Goal: Obtain resource: Download file/media

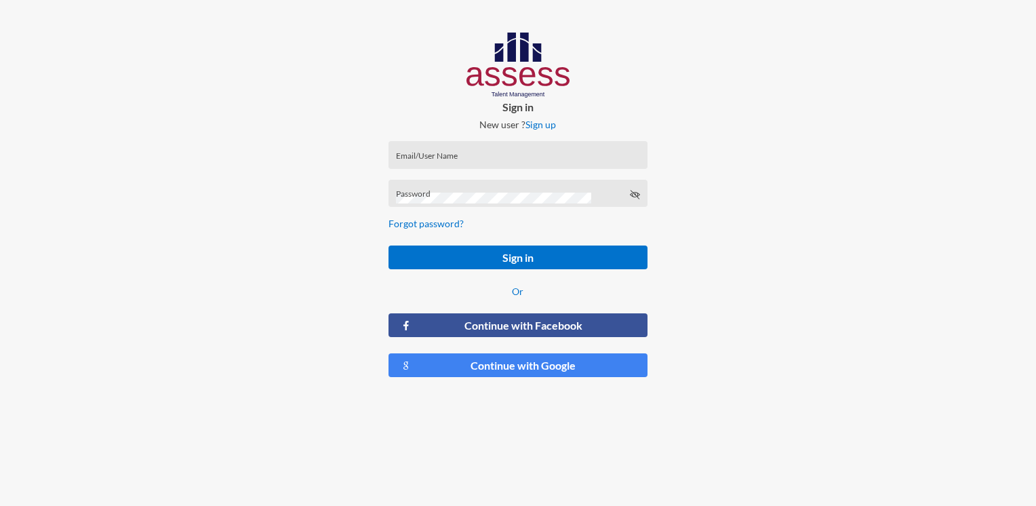
click at [469, 147] on div "Email/User Name" at bounding box center [517, 155] width 258 height 28
click at [453, 161] on input "Email/User Name" at bounding box center [518, 159] width 244 height 11
click at [457, 161] on div "Email/UserName is required" at bounding box center [517, 175] width 258 height 28
click at [486, 156] on input "Email/User Name" at bounding box center [518, 159] width 244 height 11
paste input "HAH – Talent Map"
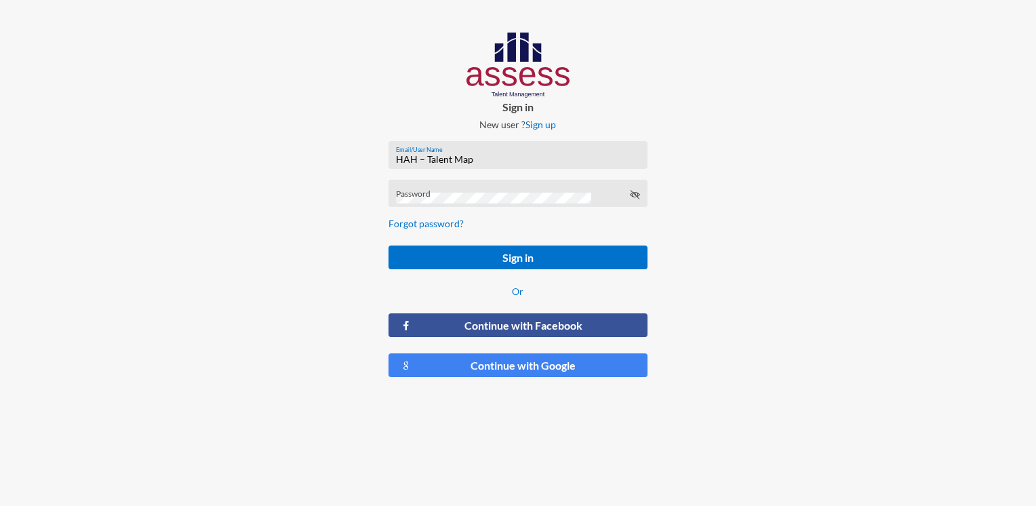
type input "HAH – Talent Map"
click at [442, 191] on div "Password" at bounding box center [518, 196] width 244 height 20
click at [630, 195] on icon at bounding box center [634, 194] width 11 height 11
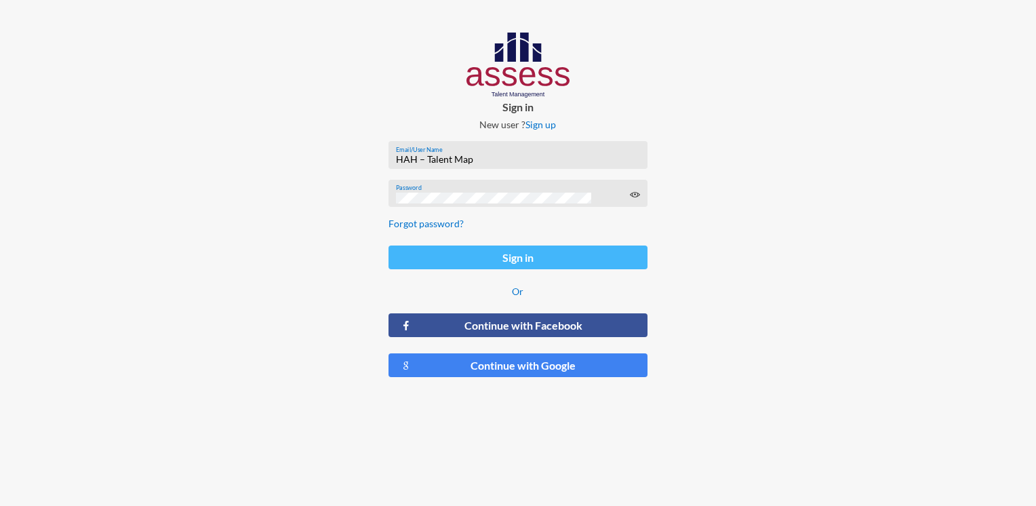
click at [467, 256] on button "Sign in" at bounding box center [517, 257] width 258 height 24
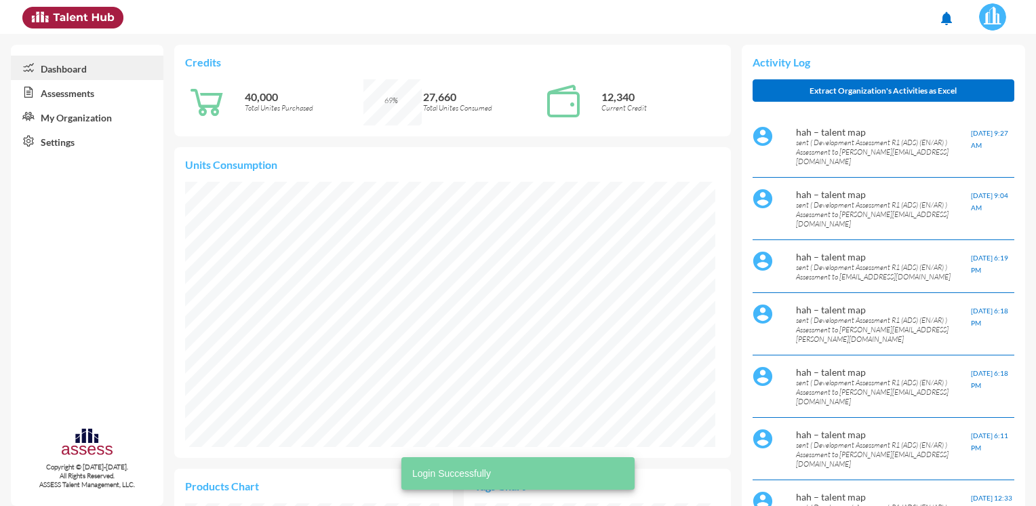
scroll to position [121, 243]
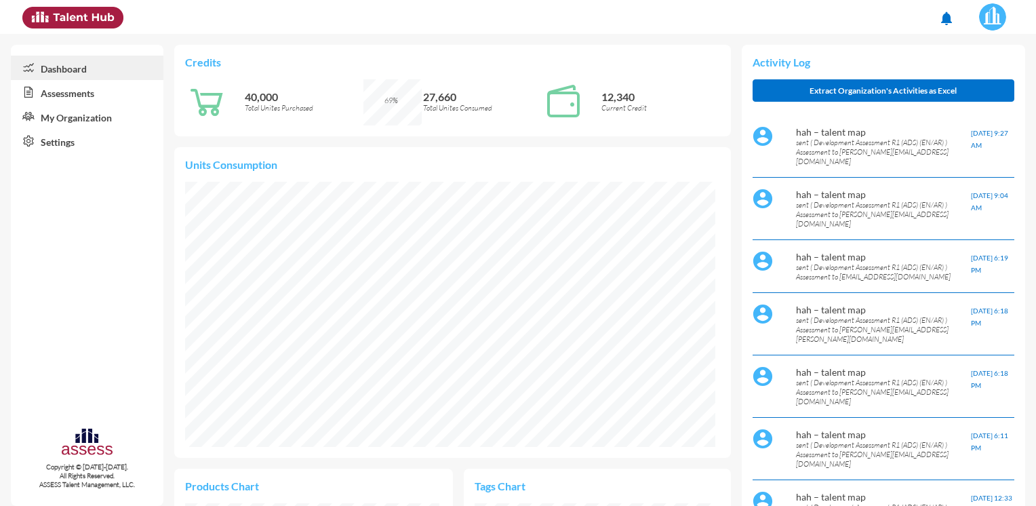
click at [54, 94] on link "Assessments" at bounding box center [87, 92] width 153 height 24
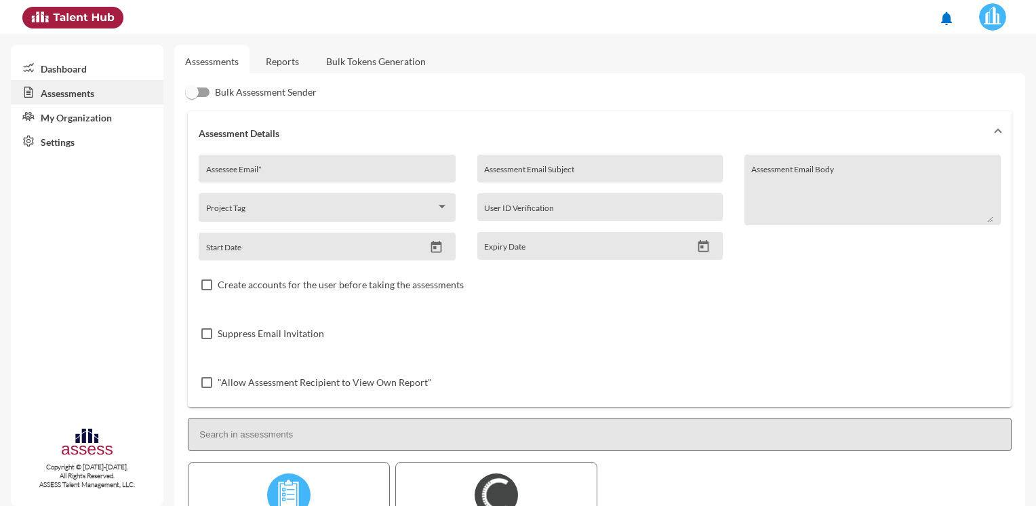
click at [273, 62] on link "Reports" at bounding box center [282, 61] width 55 height 33
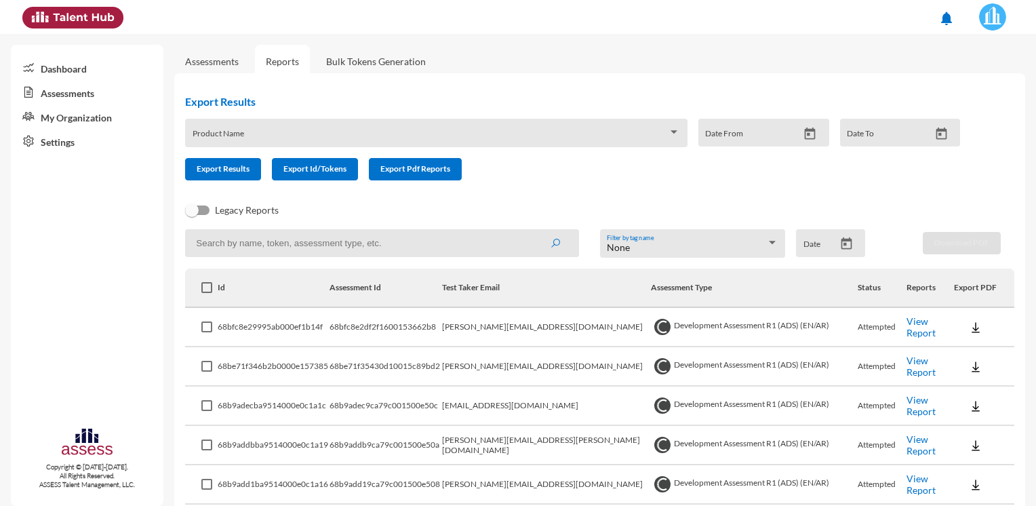
click at [233, 64] on link "Assessments" at bounding box center [212, 62] width 54 height 12
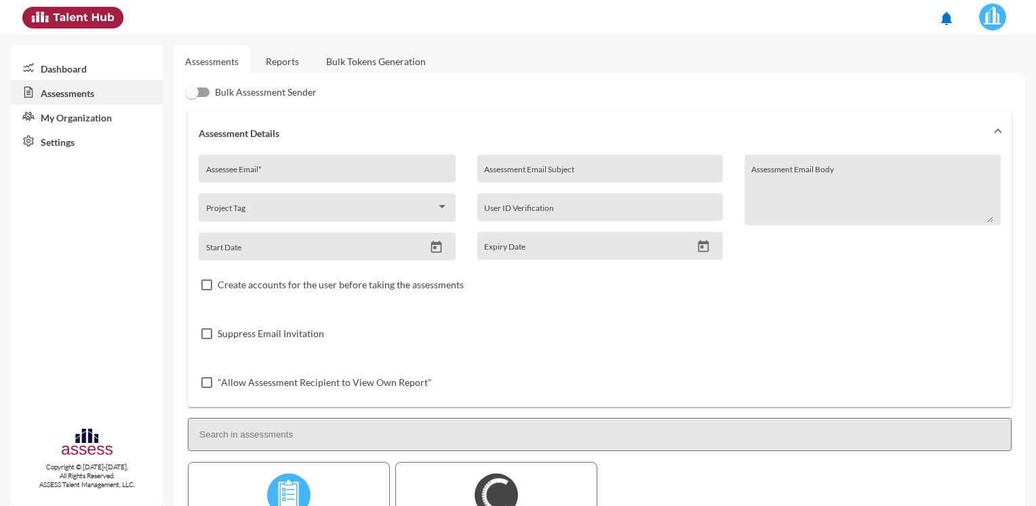
click at [290, 69] on link "Reports" at bounding box center [282, 61] width 55 height 33
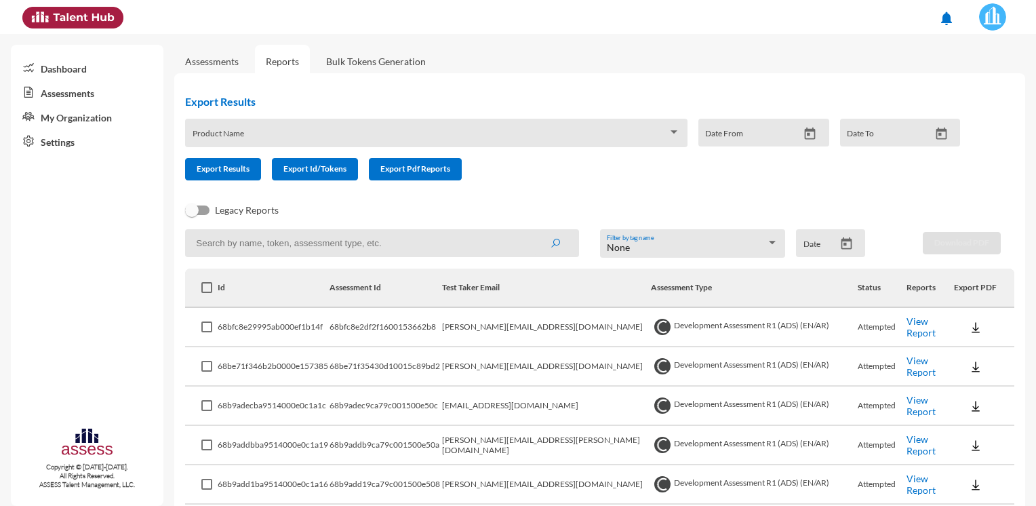
click at [296, 238] on input at bounding box center [382, 243] width 394 height 28
click at [94, 91] on link "Assessments" at bounding box center [87, 92] width 153 height 24
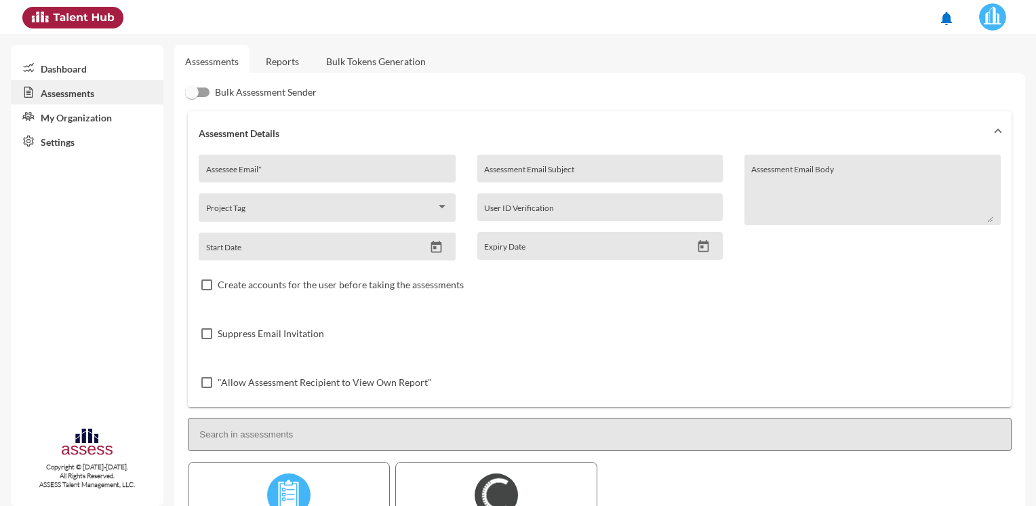
click at [89, 67] on link "Dashboard" at bounding box center [87, 68] width 153 height 24
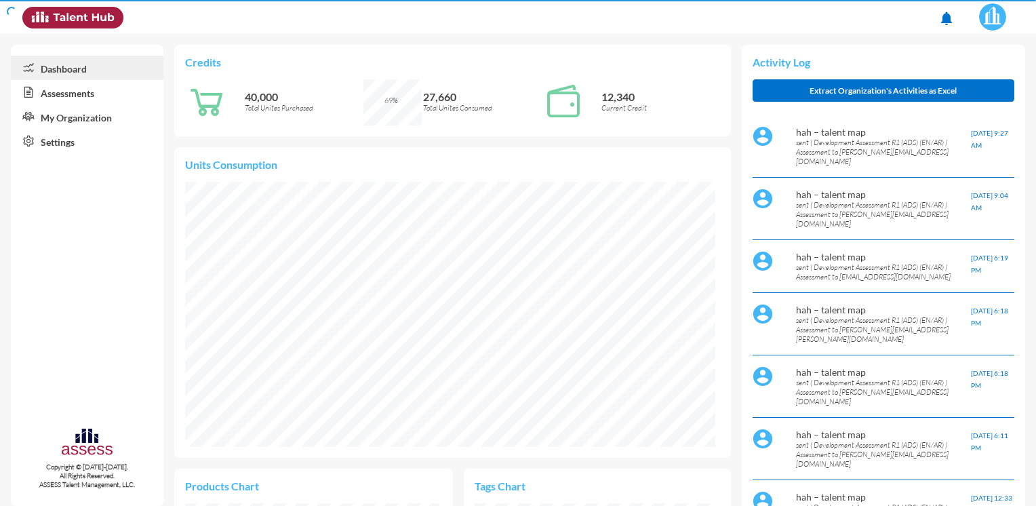
scroll to position [120, 254]
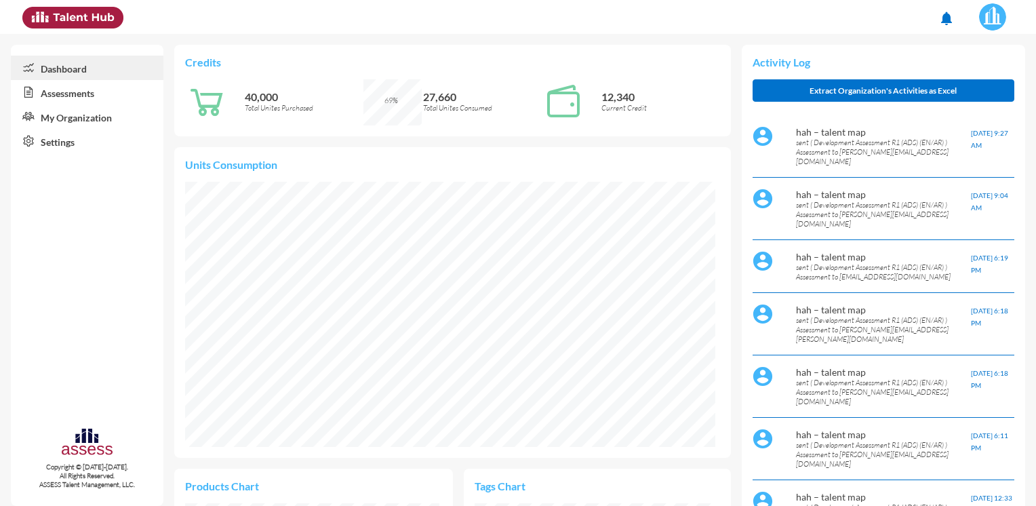
click at [87, 98] on link "Assessments" at bounding box center [87, 92] width 153 height 24
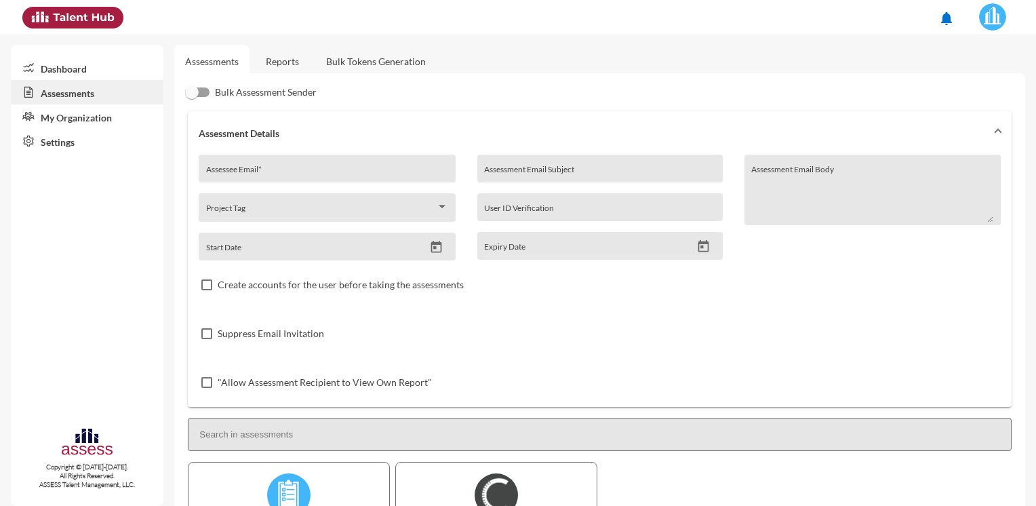
click at [277, 63] on link "Reports" at bounding box center [282, 61] width 55 height 33
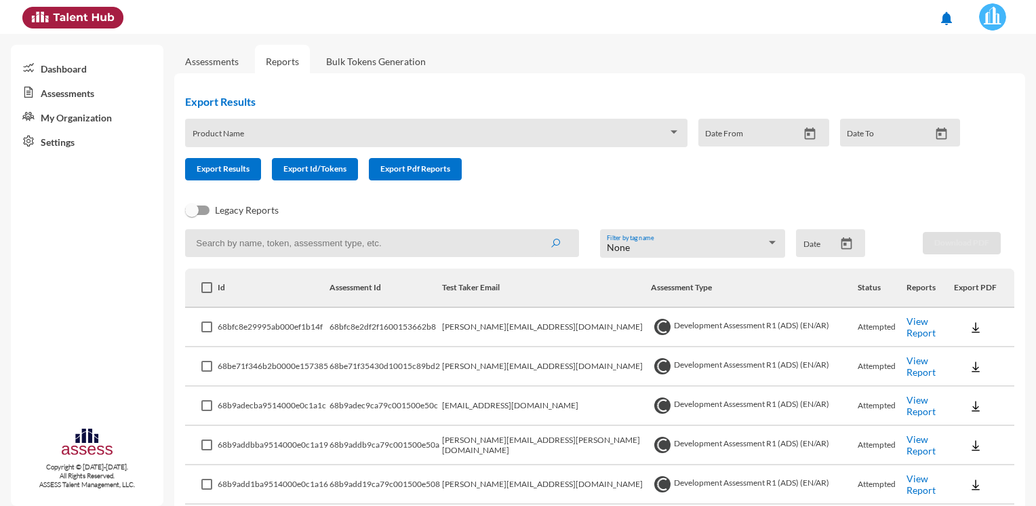
click at [319, 56] on link "Bulk Tokens Generation" at bounding box center [375, 61] width 121 height 33
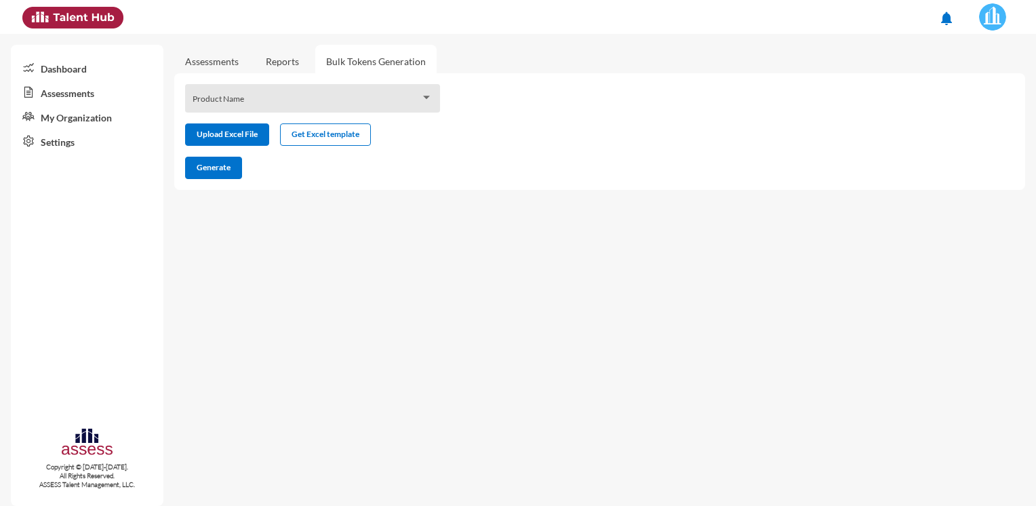
click at [288, 60] on link "Reports" at bounding box center [282, 61] width 55 height 33
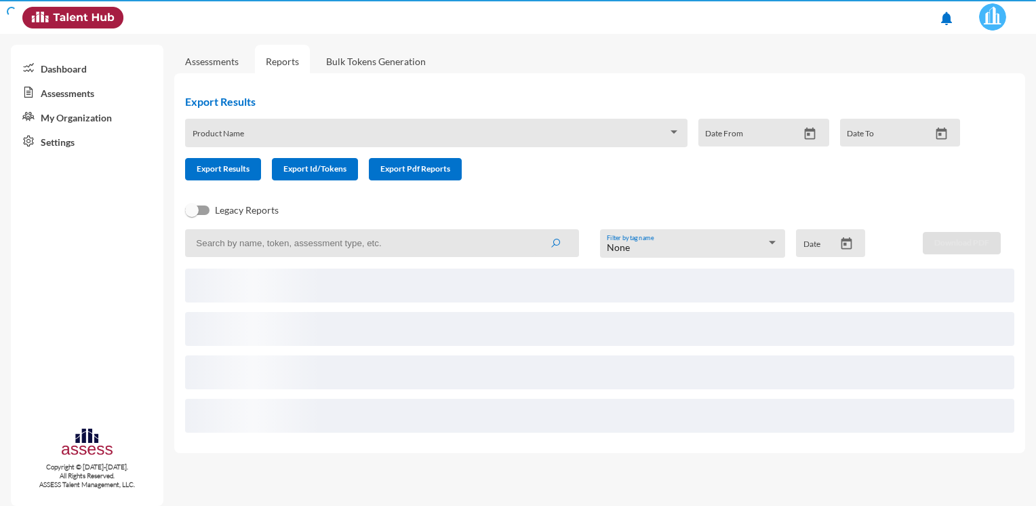
click at [363, 56] on link "Bulk Tokens Generation" at bounding box center [375, 61] width 121 height 33
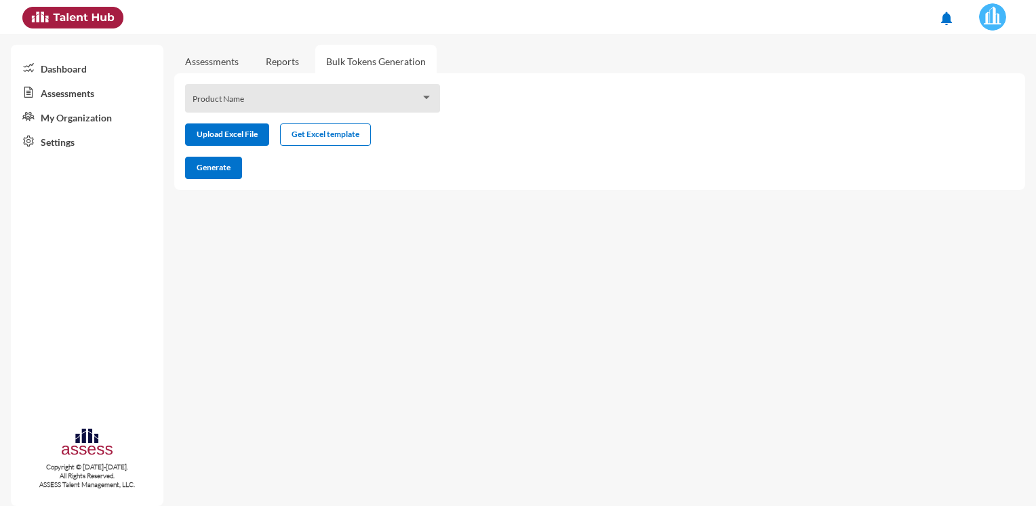
click at [295, 59] on link "Reports" at bounding box center [282, 61] width 55 height 33
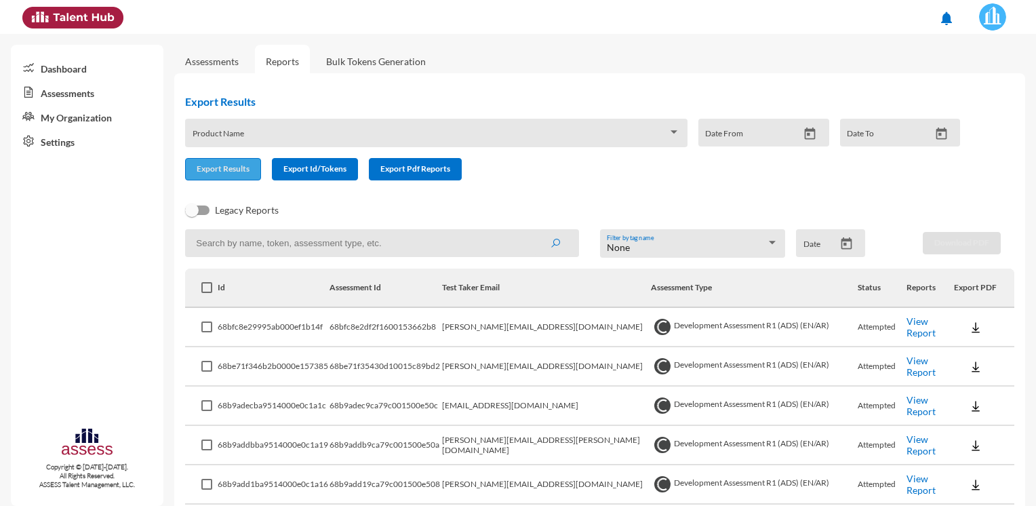
click at [237, 172] on span "Export Results" at bounding box center [223, 168] width 53 height 10
click at [206, 285] on span at bounding box center [206, 287] width 11 height 11
click at [206, 293] on input "checkbox" at bounding box center [206, 293] width 1 height 1
checkbox input "true"
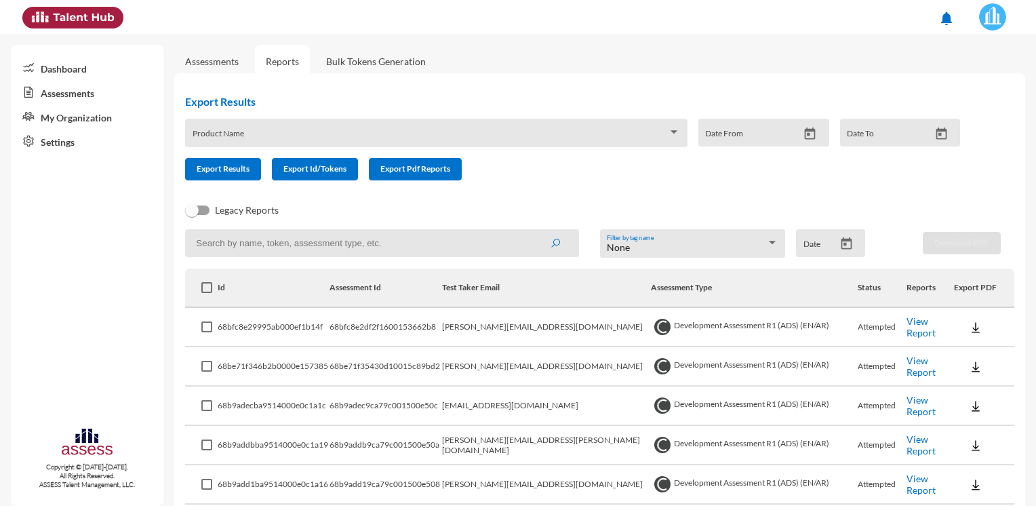
checkbox input "true"
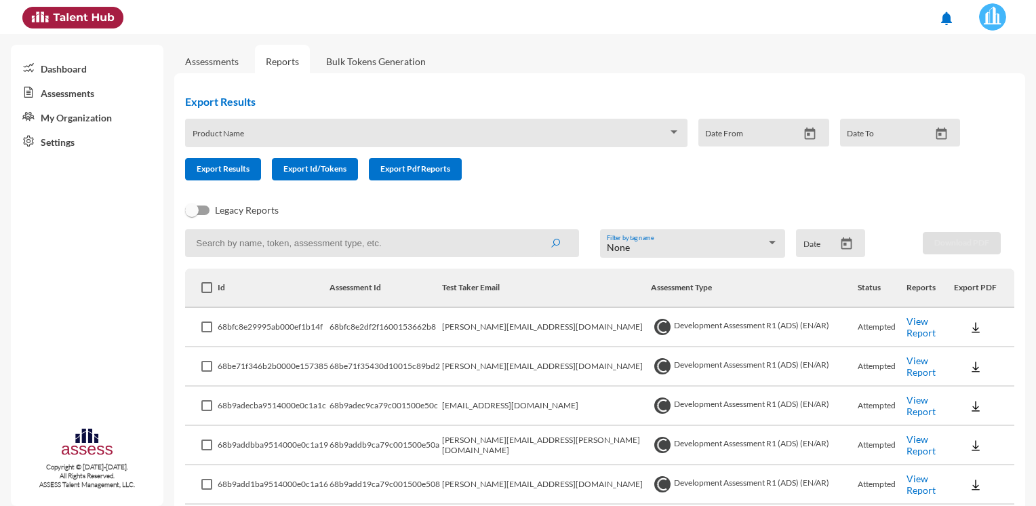
checkbox input "true"
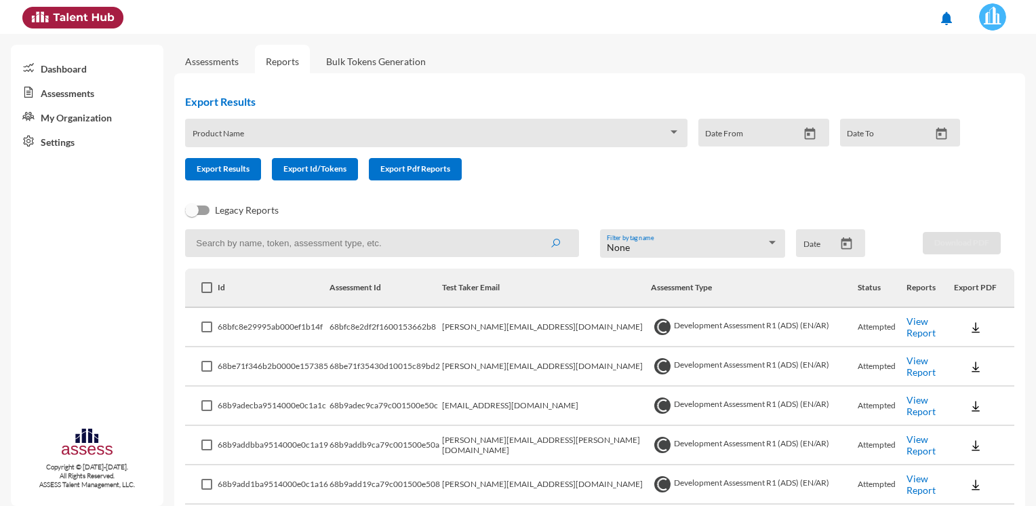
checkbox input "true"
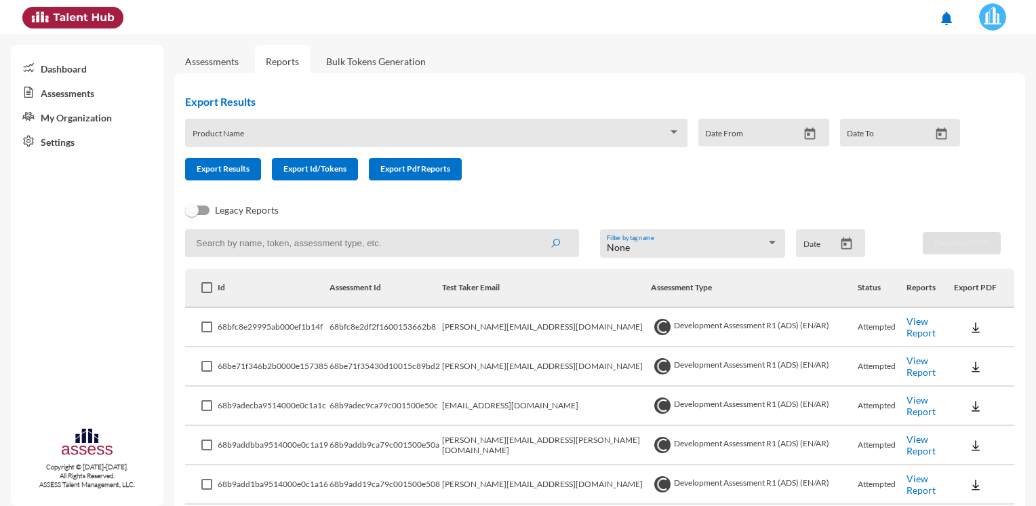
checkbox input "true"
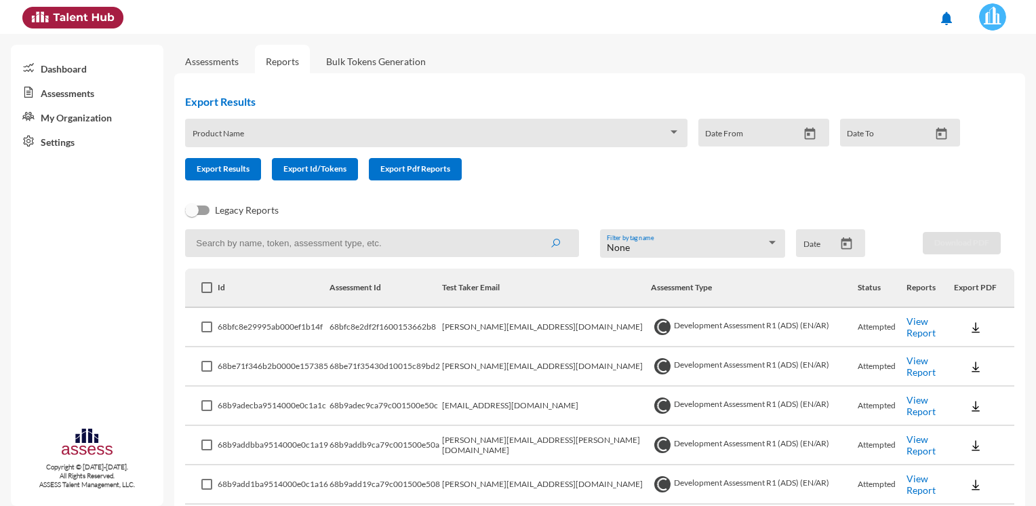
checkbox input "true"
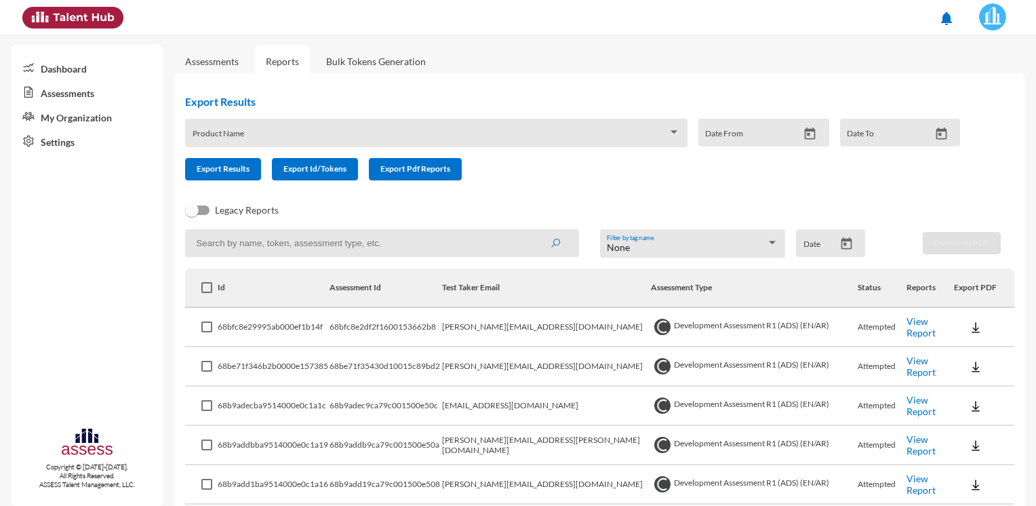
checkbox input "true"
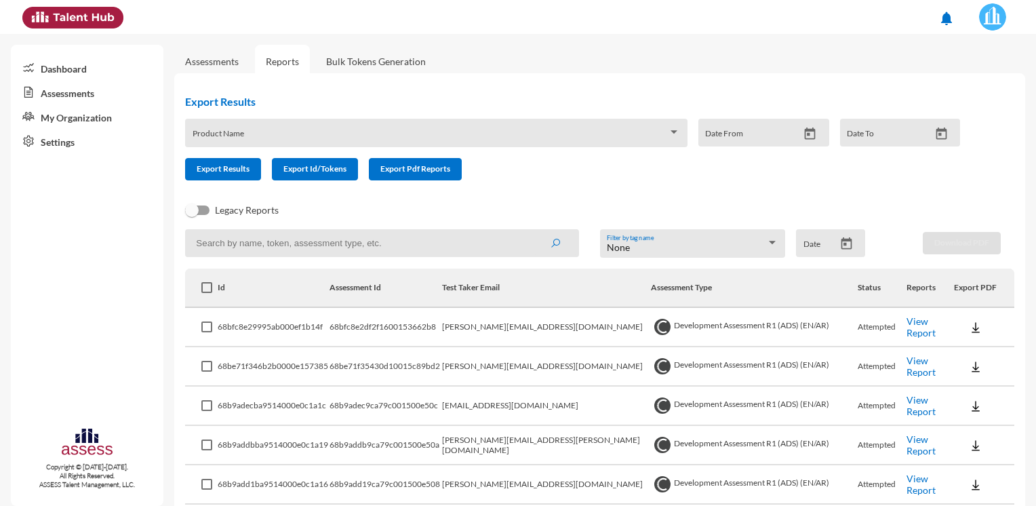
checkbox input "true"
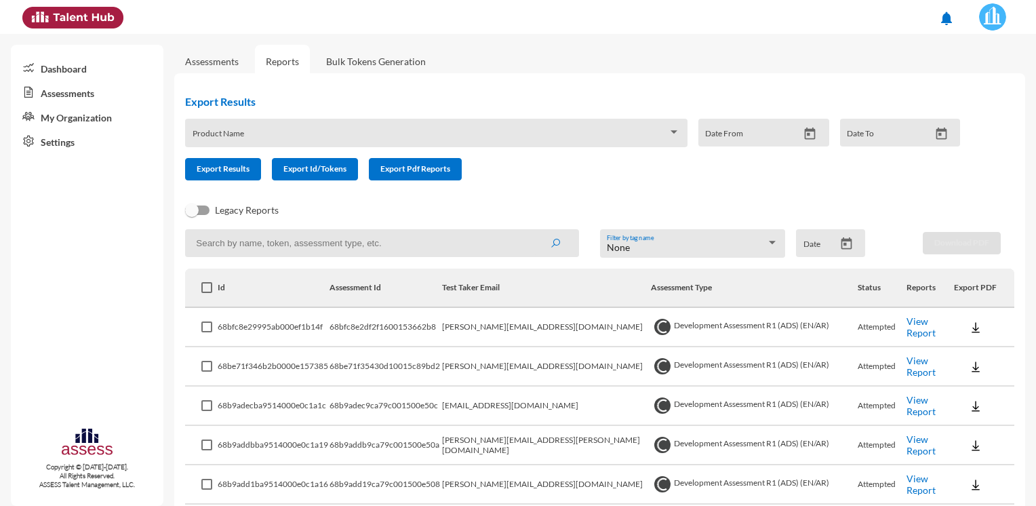
checkbox input "true"
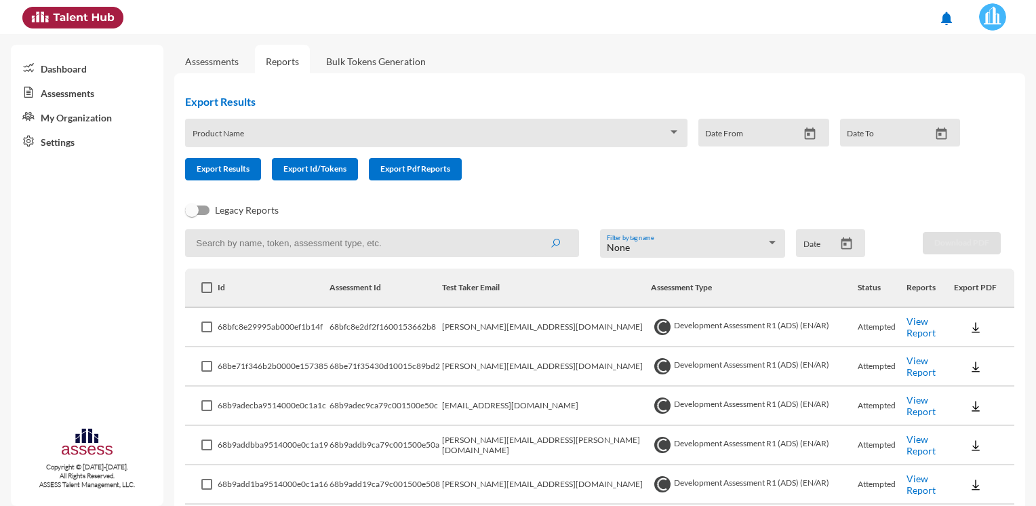
checkbox input "true"
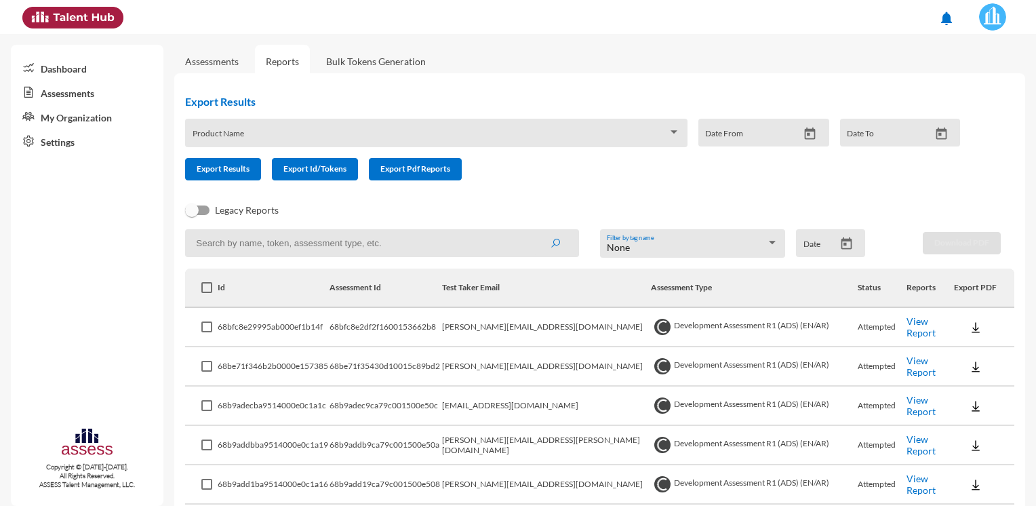
checkbox input "true"
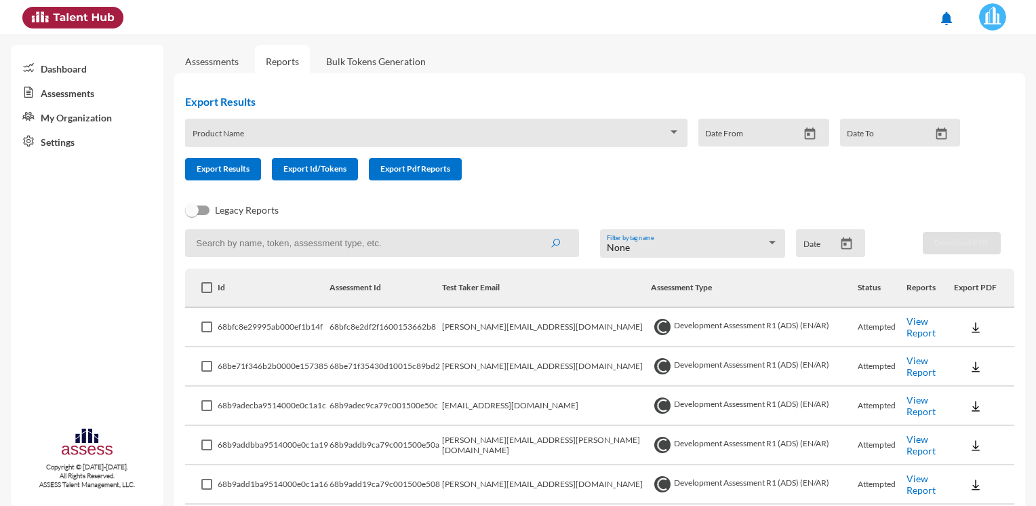
checkbox input "true"
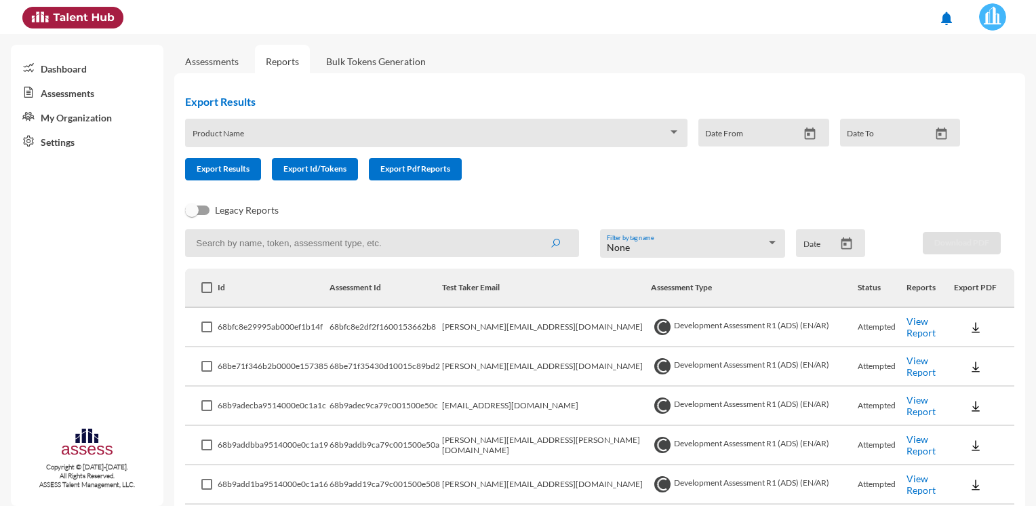
checkbox input "true"
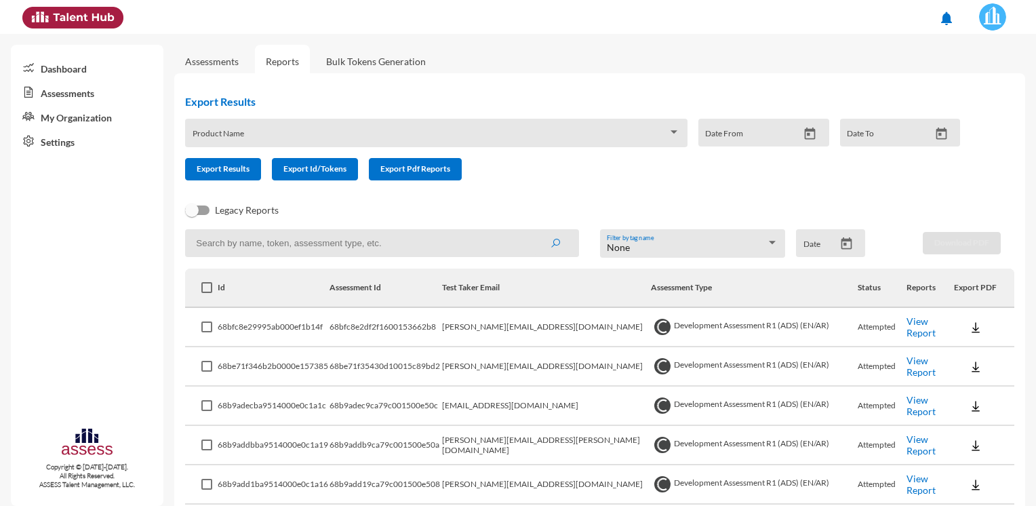
checkbox input "true"
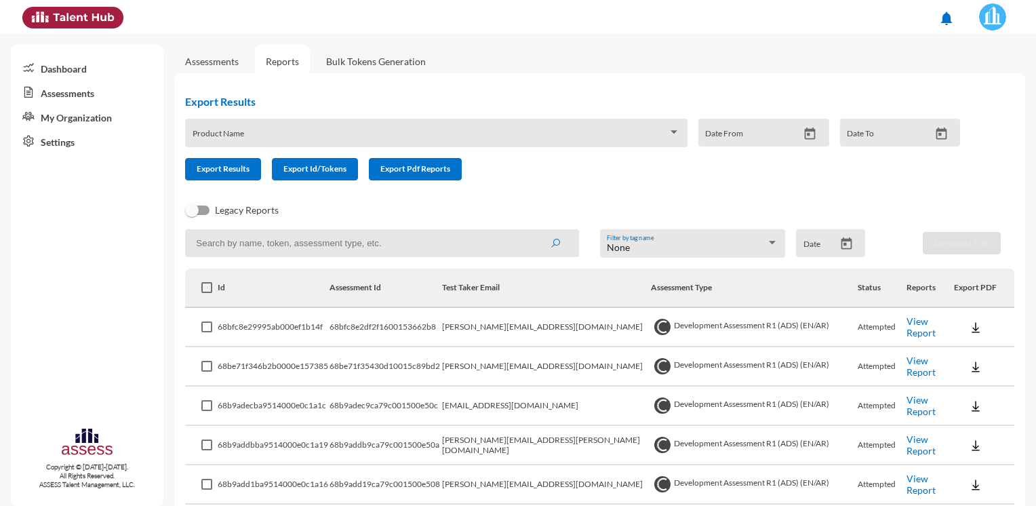
checkbox input "true"
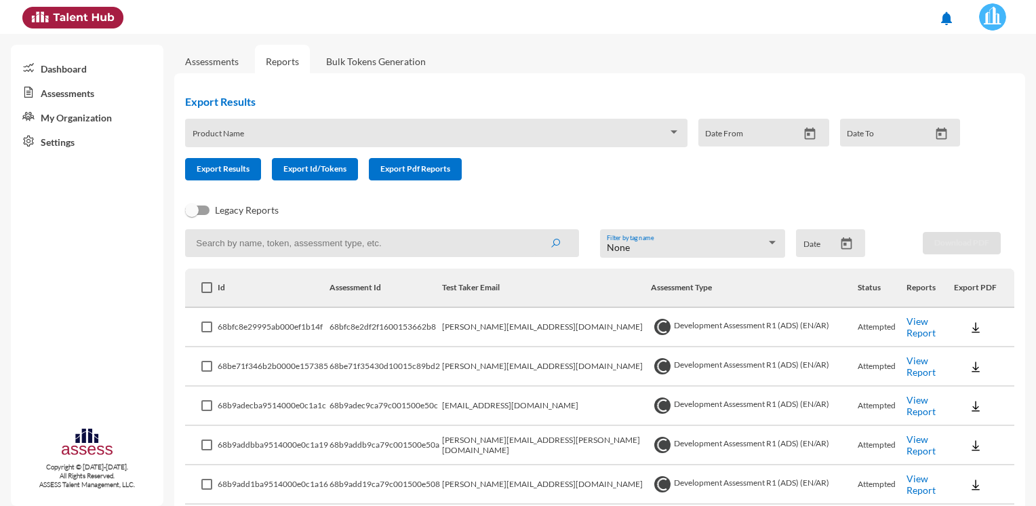
checkbox input "true"
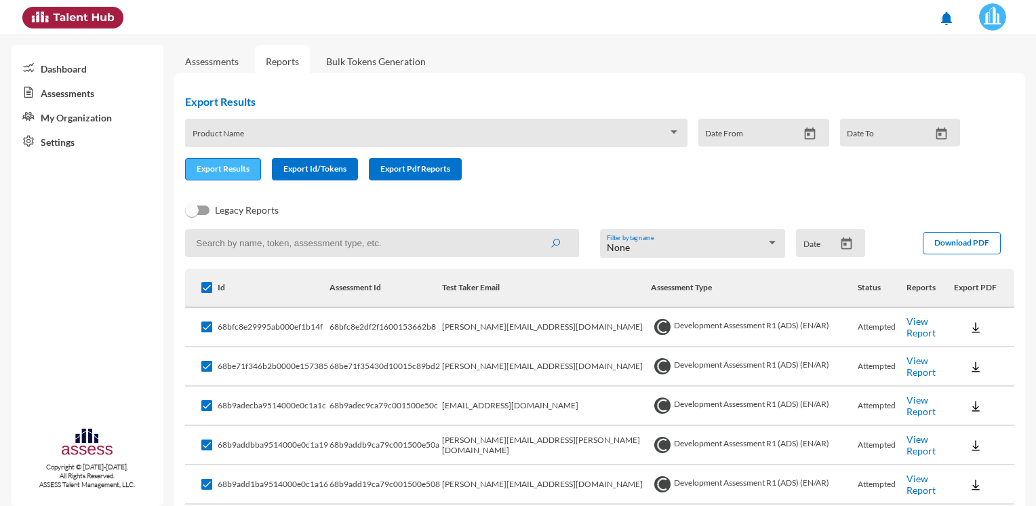
click at [229, 174] on span "Export Results" at bounding box center [223, 168] width 53 height 10
click at [973, 281] on th "Export PDF" at bounding box center [984, 287] width 60 height 39
click at [974, 294] on th "Export PDF" at bounding box center [984, 287] width 60 height 39
click at [973, 294] on th "Export PDF" at bounding box center [984, 287] width 60 height 39
drag, startPoint x: 973, startPoint y: 294, endPoint x: 943, endPoint y: 289, distance: 31.0
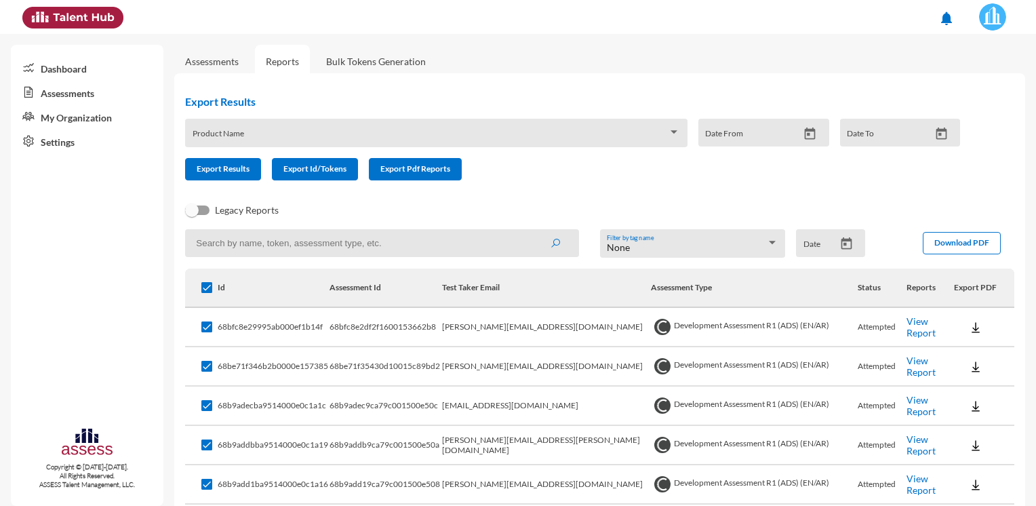
click at [944, 289] on th "Reports" at bounding box center [929, 287] width 47 height 39
click at [206, 289] on span at bounding box center [206, 287] width 11 height 11
click at [206, 293] on input "checkbox" at bounding box center [206, 293] width 1 height 1
checkbox input "false"
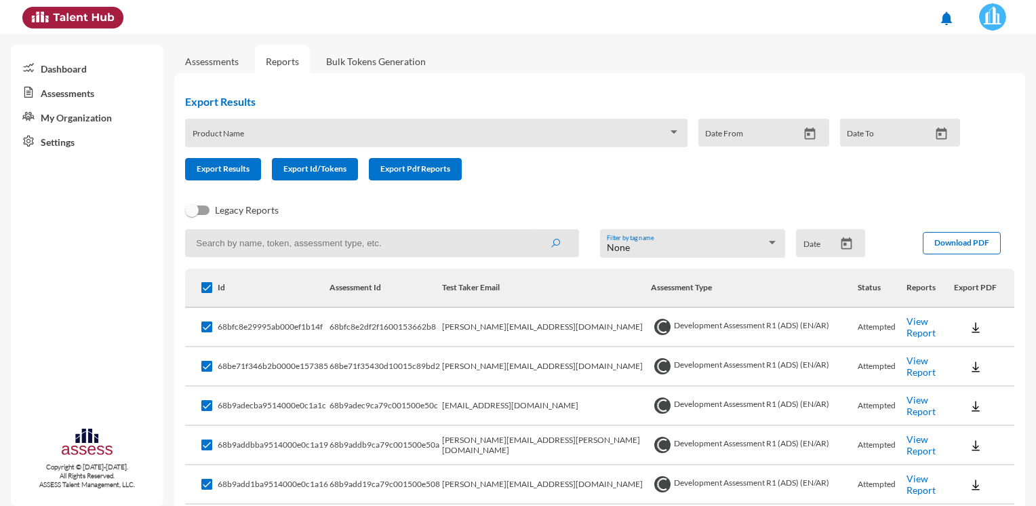
checkbox input "false"
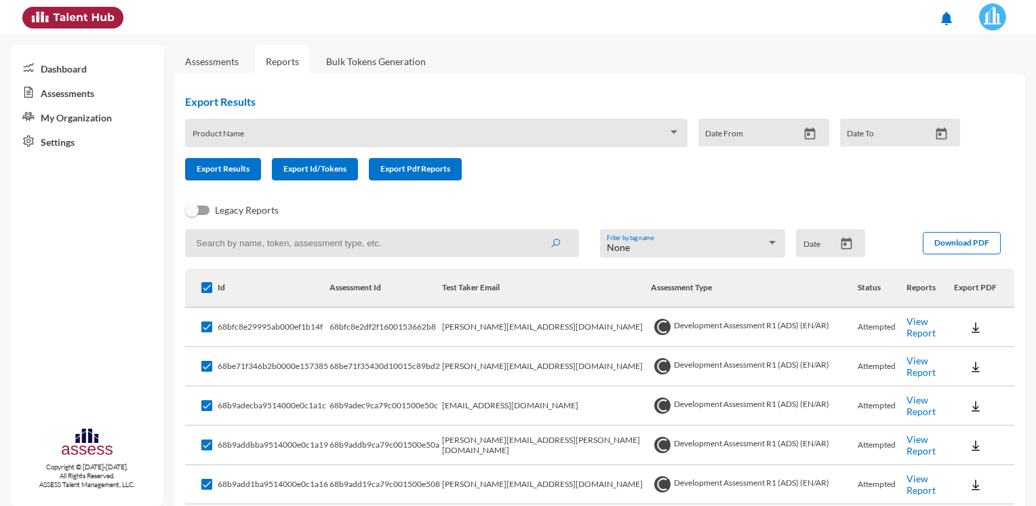
checkbox input "false"
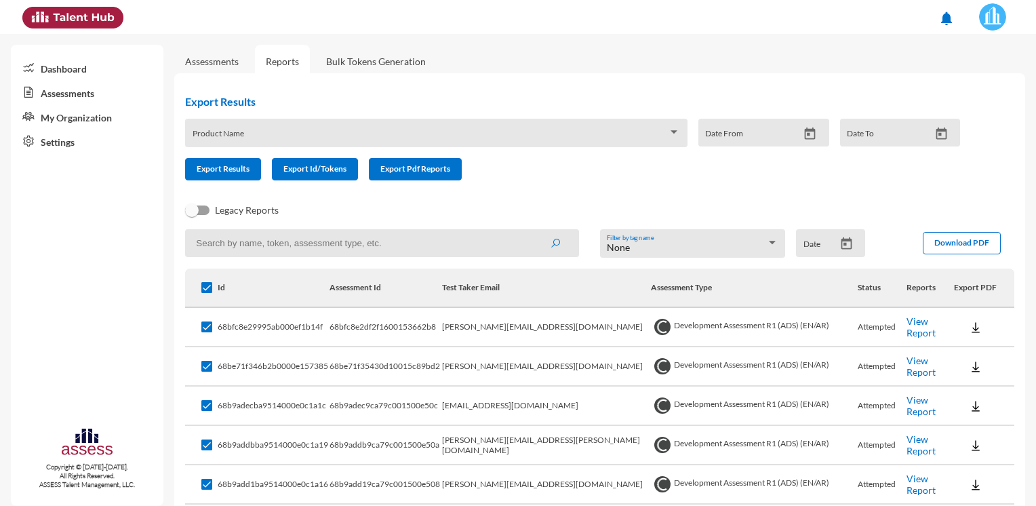
checkbox input "false"
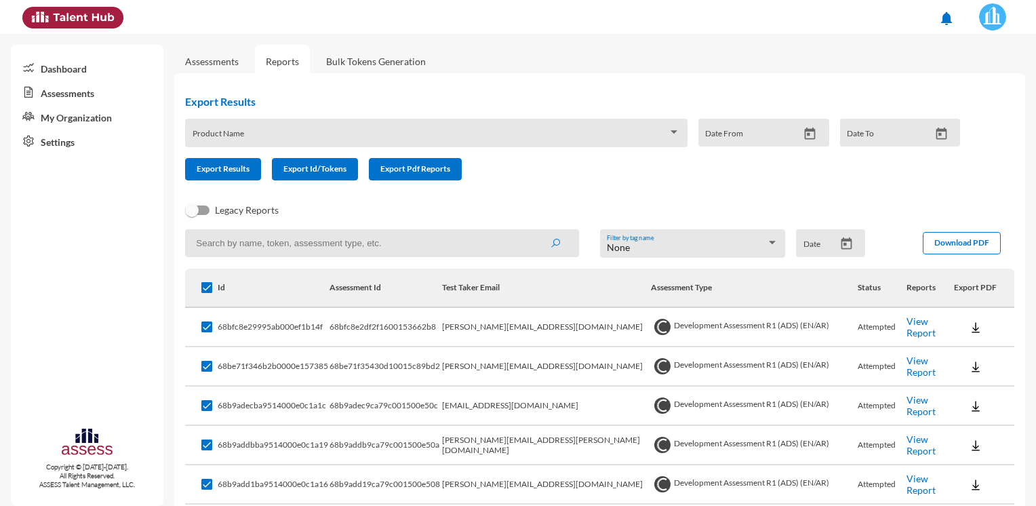
checkbox input "false"
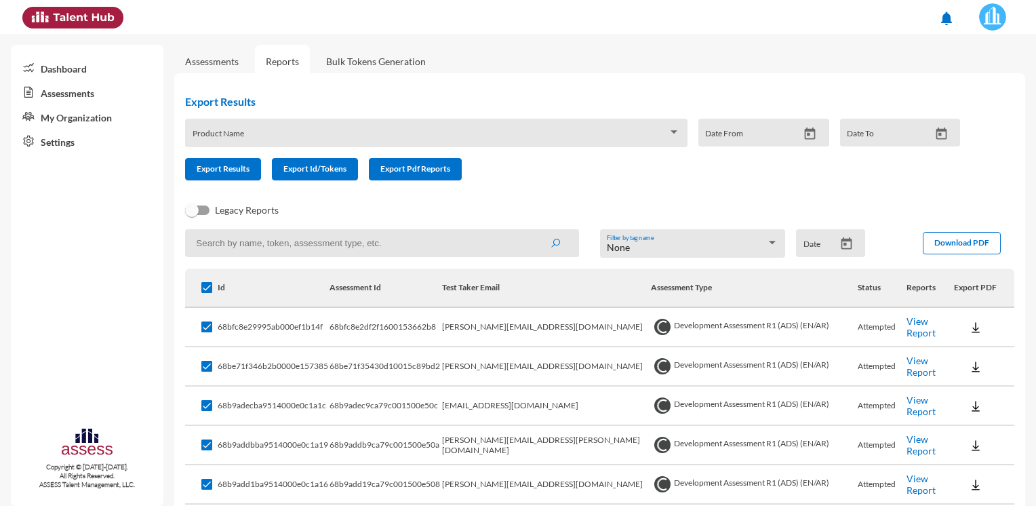
checkbox input "false"
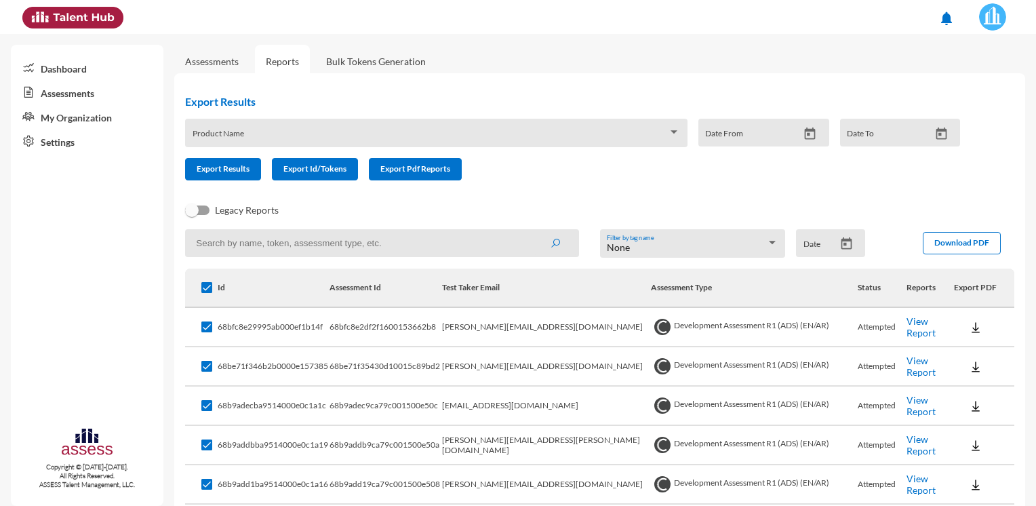
checkbox input "false"
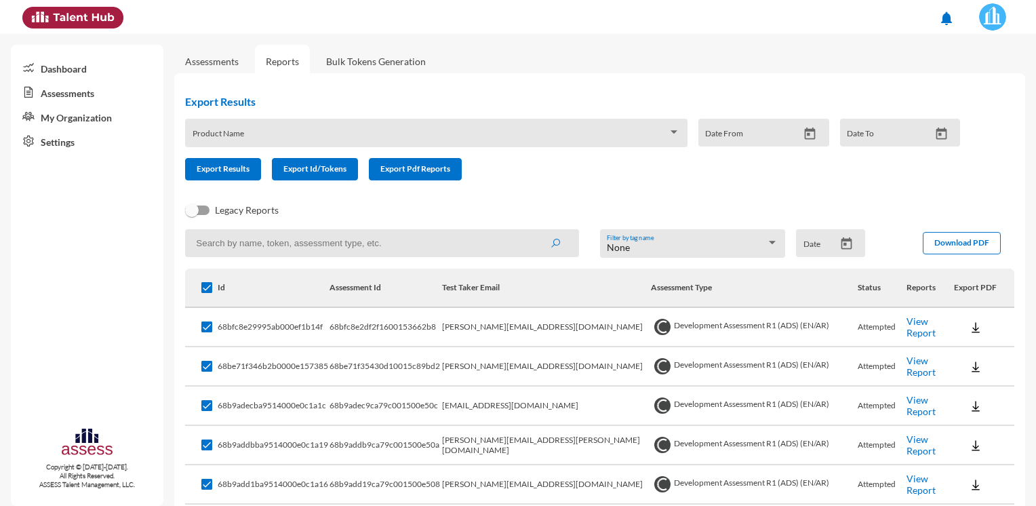
checkbox input "false"
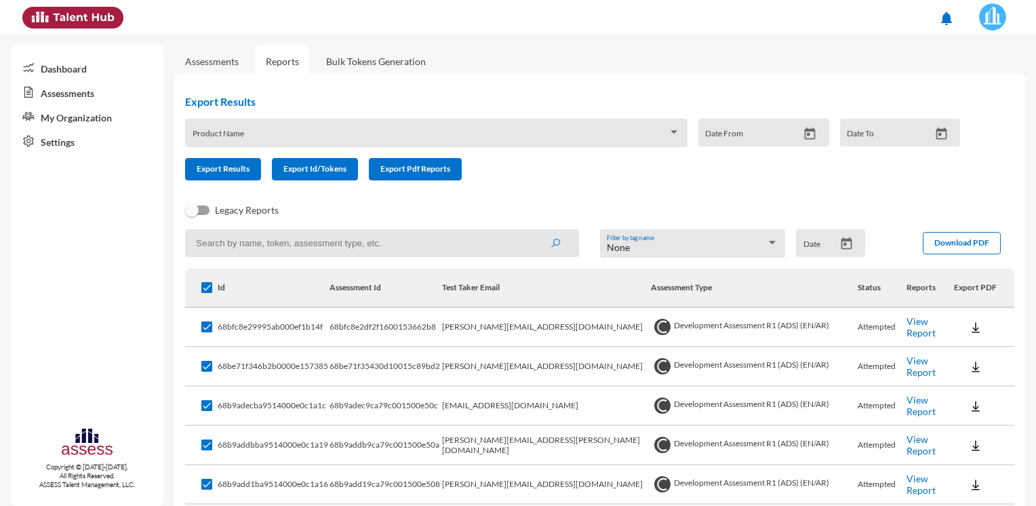
checkbox input "false"
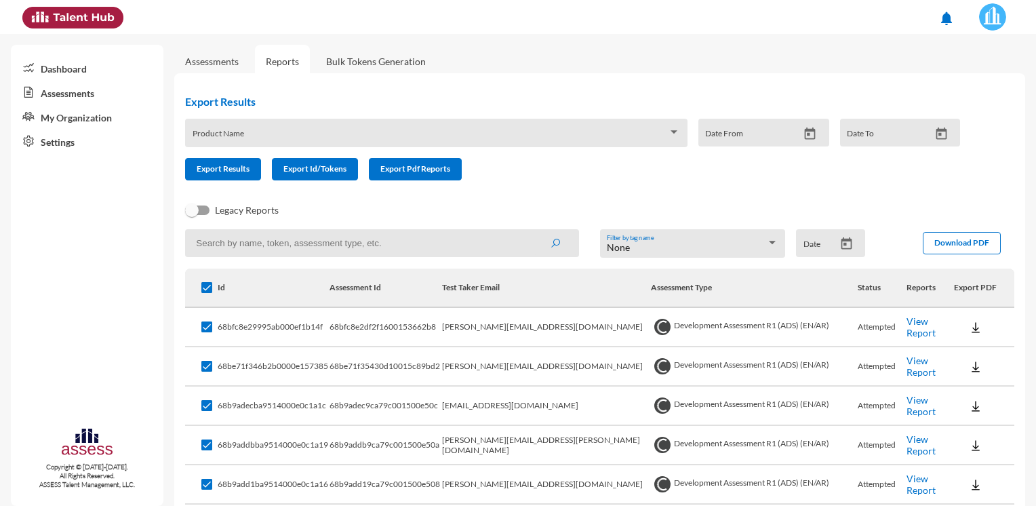
checkbox input "false"
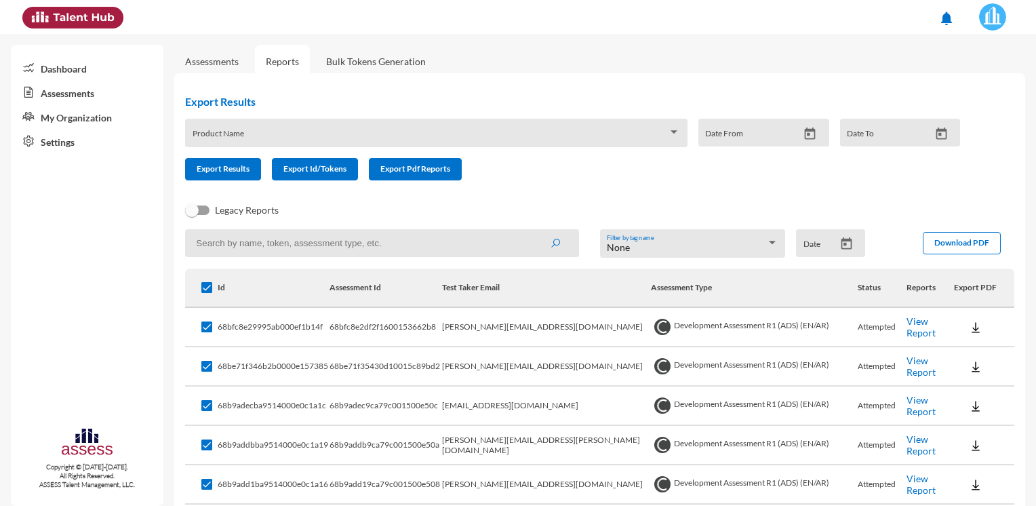
checkbox input "false"
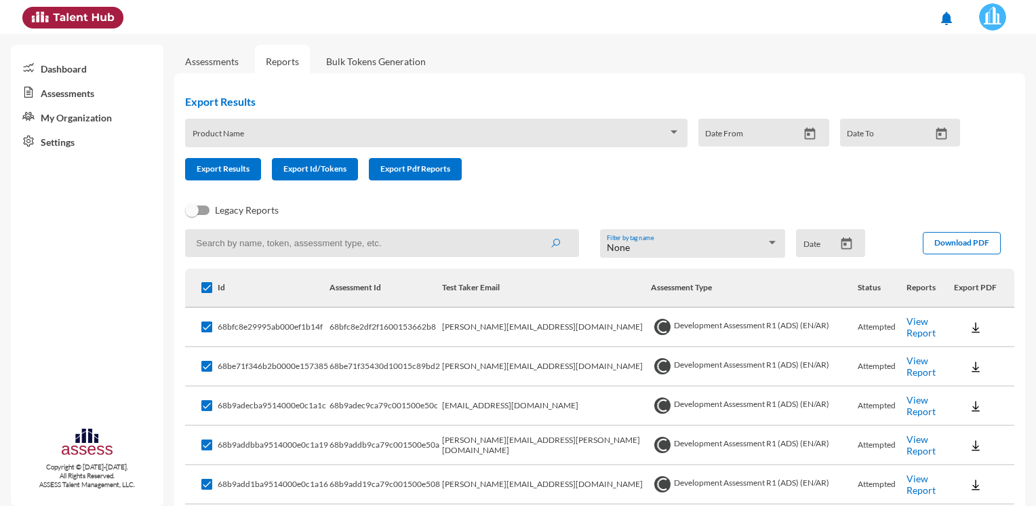
checkbox input "false"
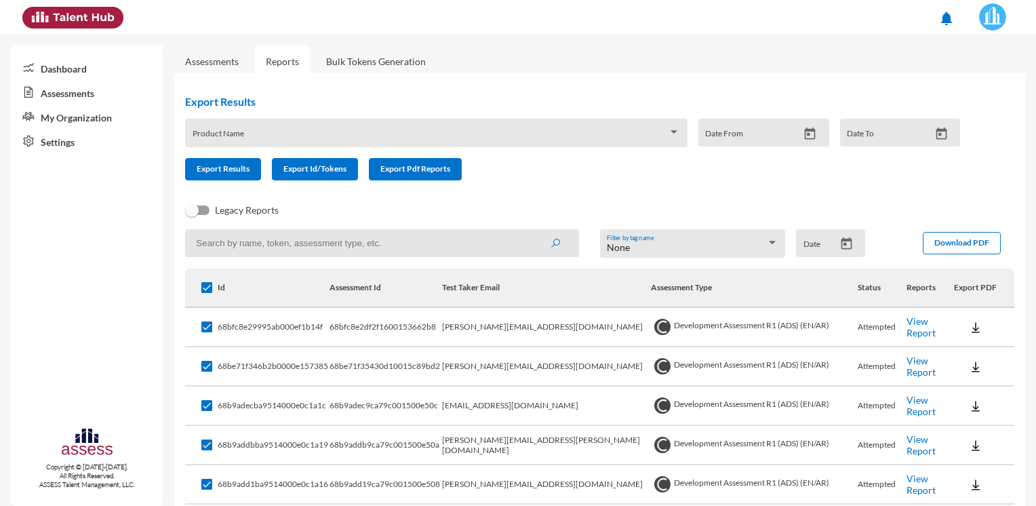
checkbox input "false"
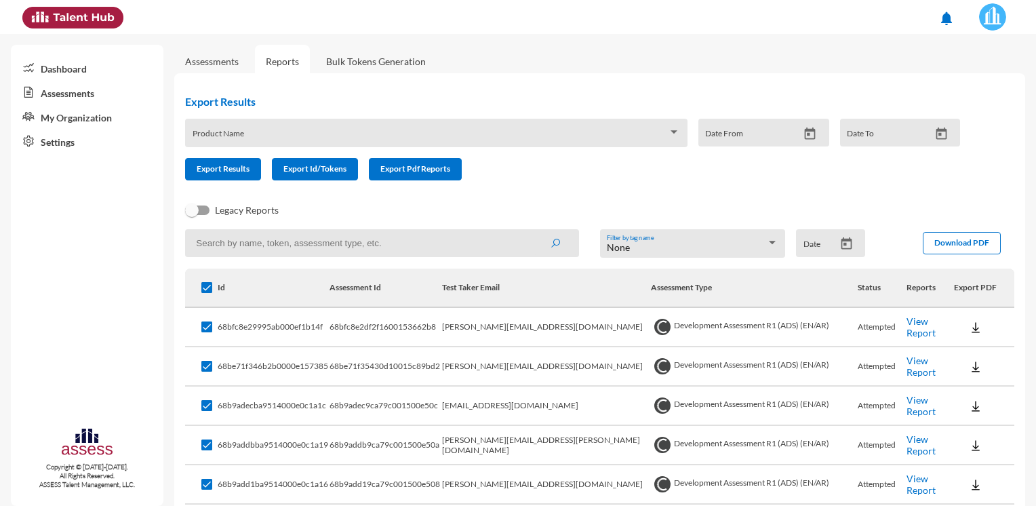
checkbox input "false"
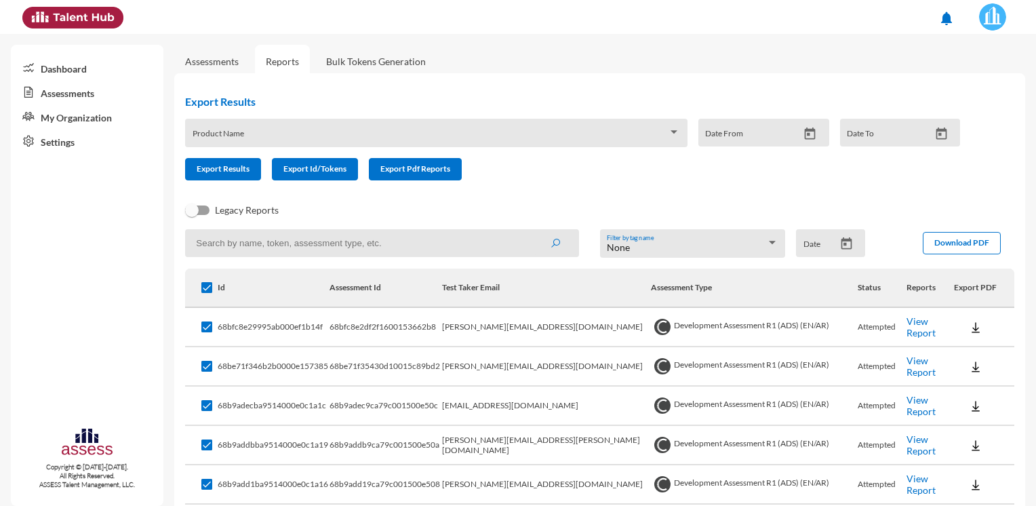
checkbox input "false"
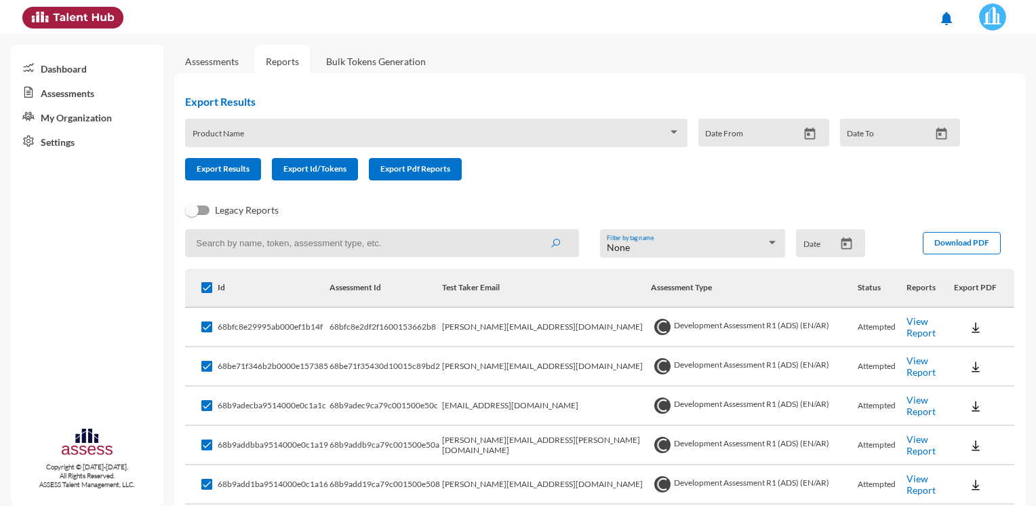
checkbox input "false"
click at [550, 227] on div "Legacy Reports" at bounding box center [588, 215] width 829 height 27
click at [380, 51] on link "Bulk Tokens Generation" at bounding box center [375, 61] width 121 height 33
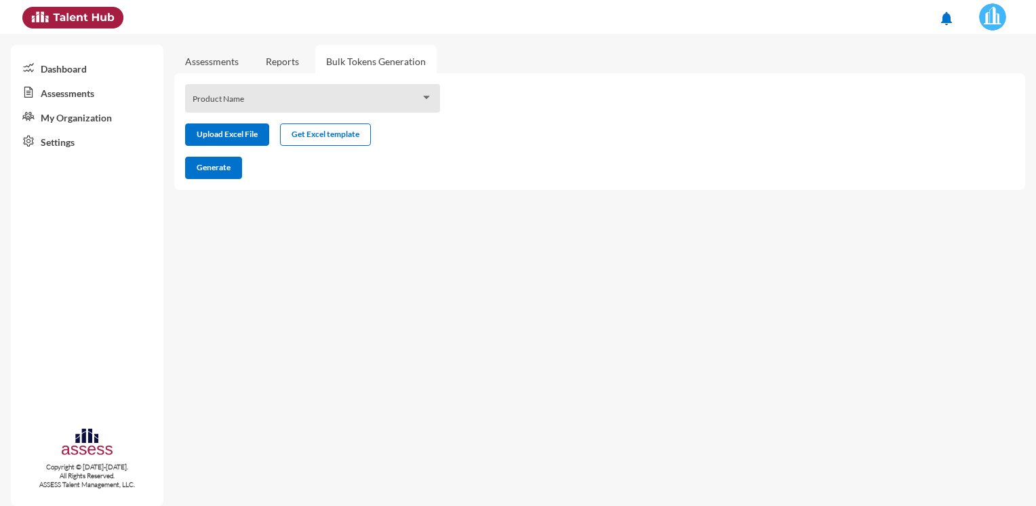
click at [315, 60] on div "Assessments Reports Bulk Tokens Generation" at bounding box center [599, 62] width 851 height 12
click at [304, 66] on link "Reports" at bounding box center [282, 61] width 55 height 33
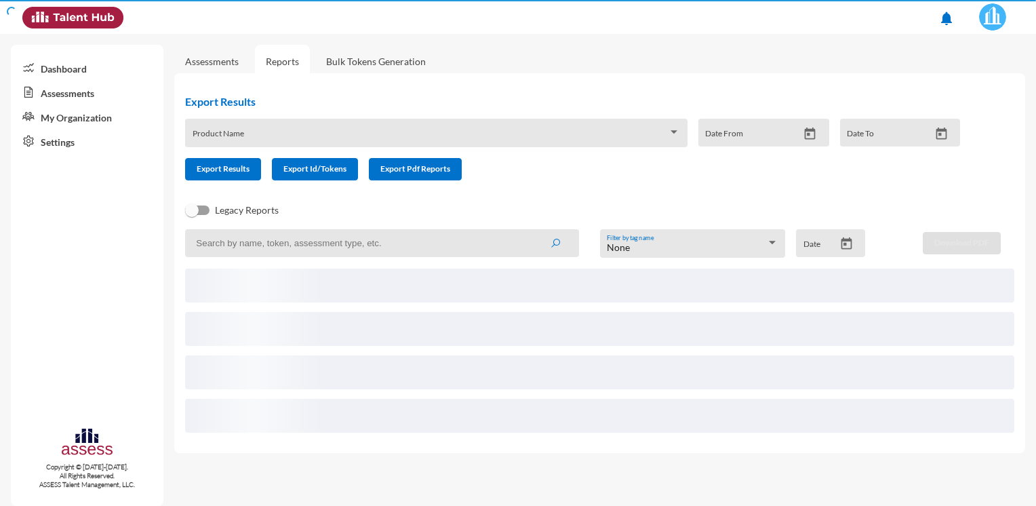
click at [289, 66] on link "Reports" at bounding box center [282, 61] width 55 height 33
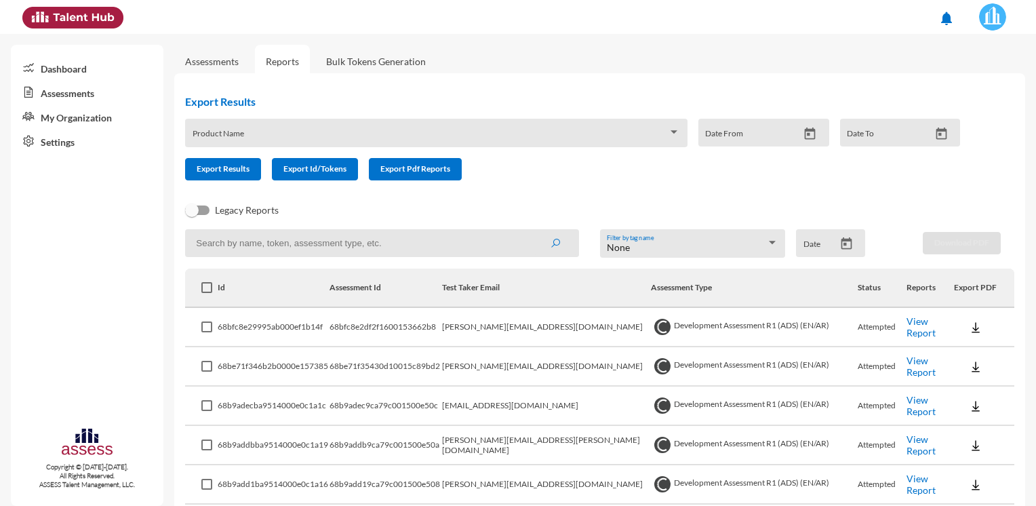
click at [49, 98] on link "Assessments" at bounding box center [87, 92] width 153 height 24
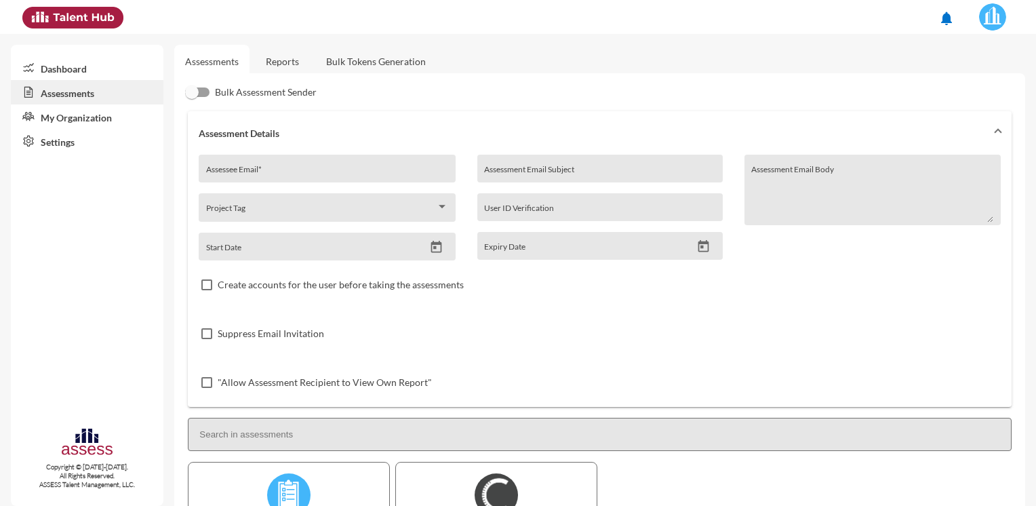
click at [281, 63] on link "Reports" at bounding box center [282, 61] width 55 height 33
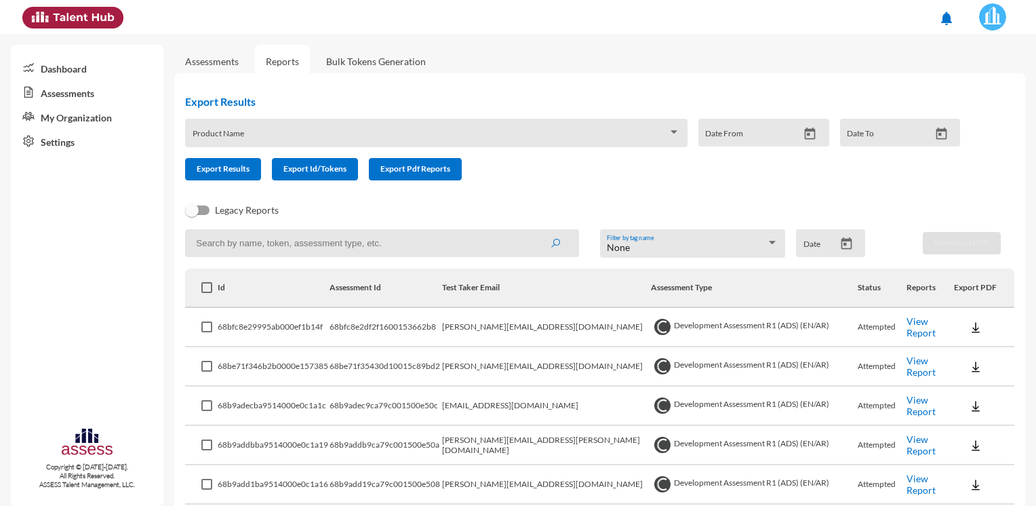
click at [103, 116] on link "My Organization" at bounding box center [87, 116] width 153 height 24
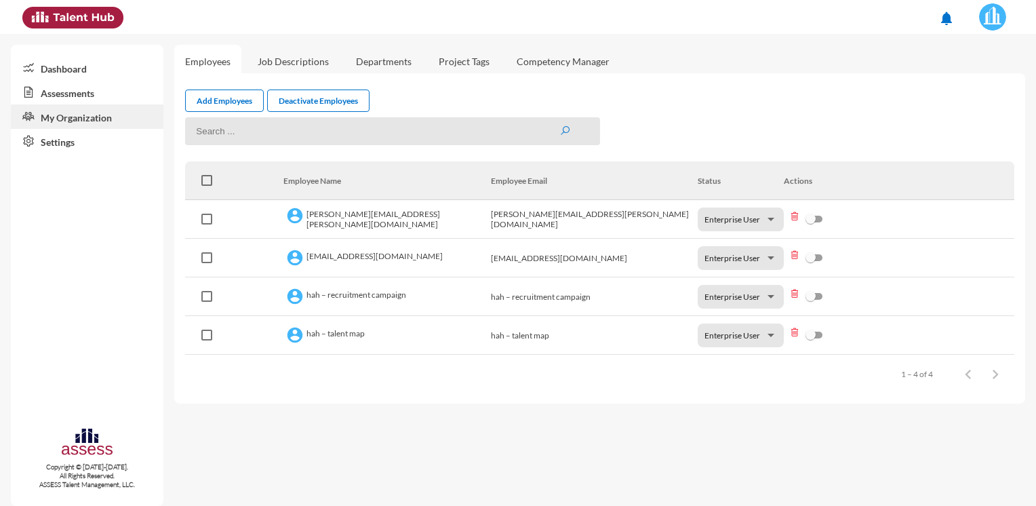
click at [92, 92] on link "Assessments" at bounding box center [87, 92] width 153 height 24
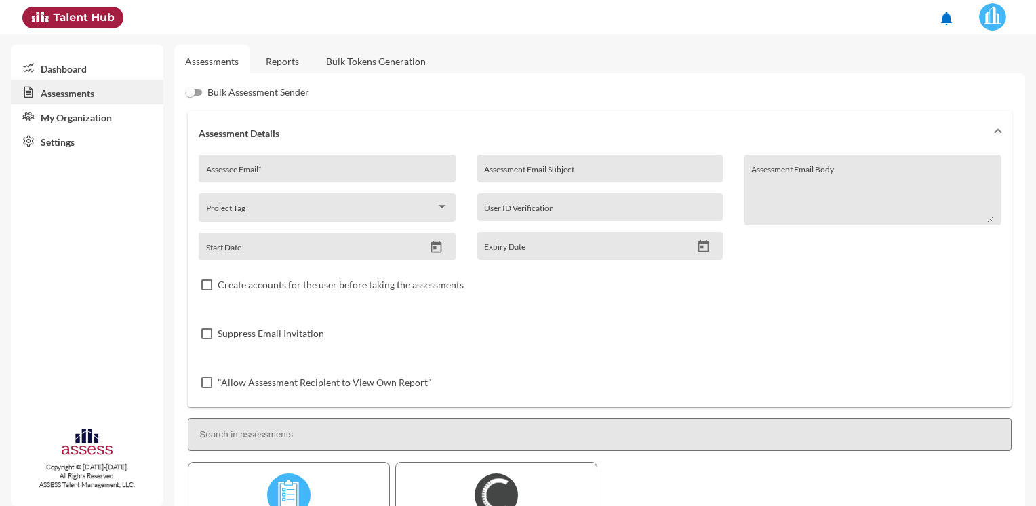
click at [281, 64] on link "Reports" at bounding box center [282, 61] width 55 height 33
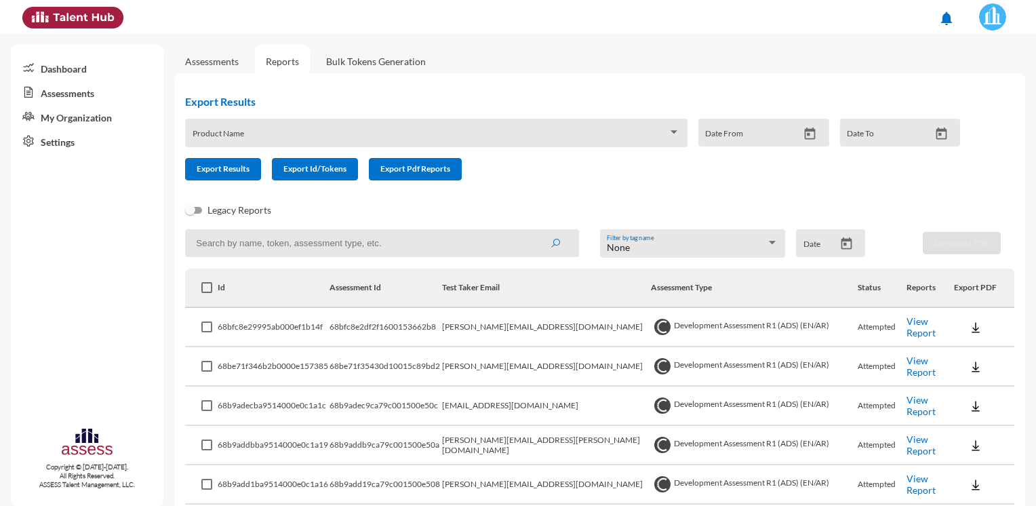
click at [213, 289] on th at bounding box center [201, 287] width 33 height 39
click at [209, 289] on span at bounding box center [206, 287] width 11 height 11
click at [207, 293] on input "checkbox" at bounding box center [206, 293] width 1 height 1
checkbox input "true"
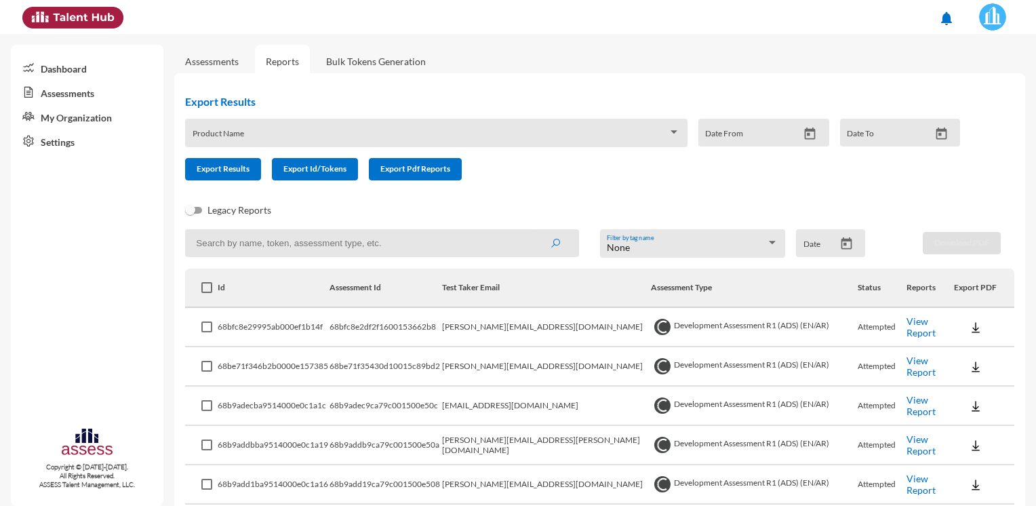
checkbox input "true"
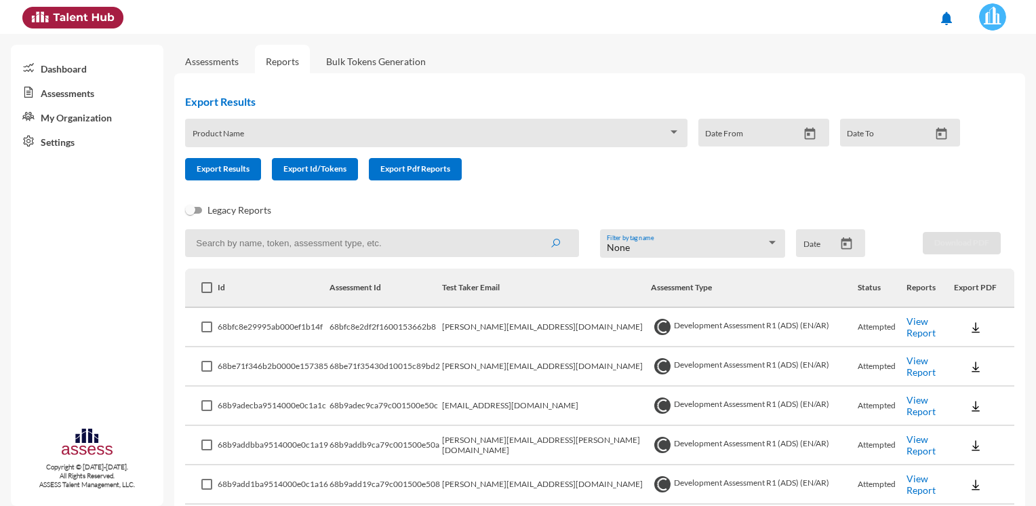
checkbox input "true"
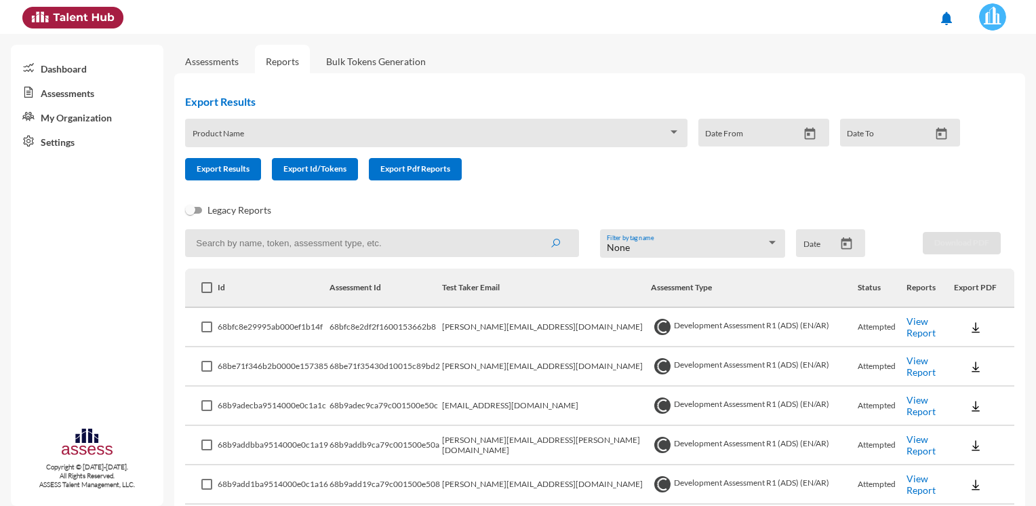
checkbox input "true"
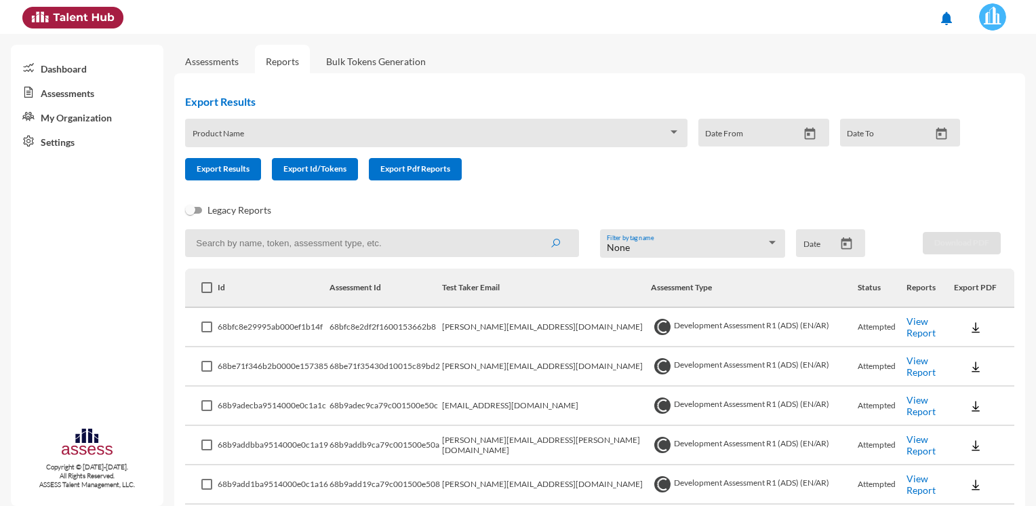
checkbox input "true"
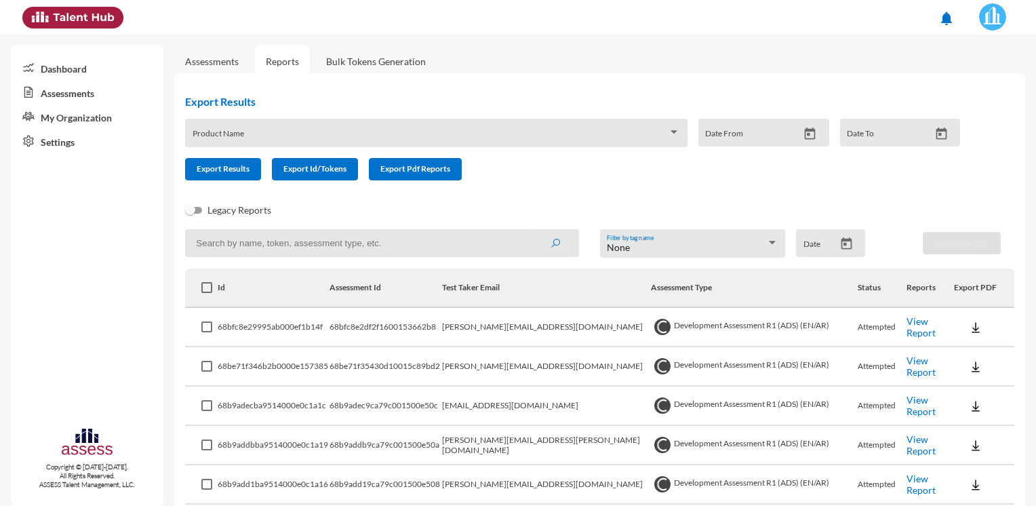
checkbox input "true"
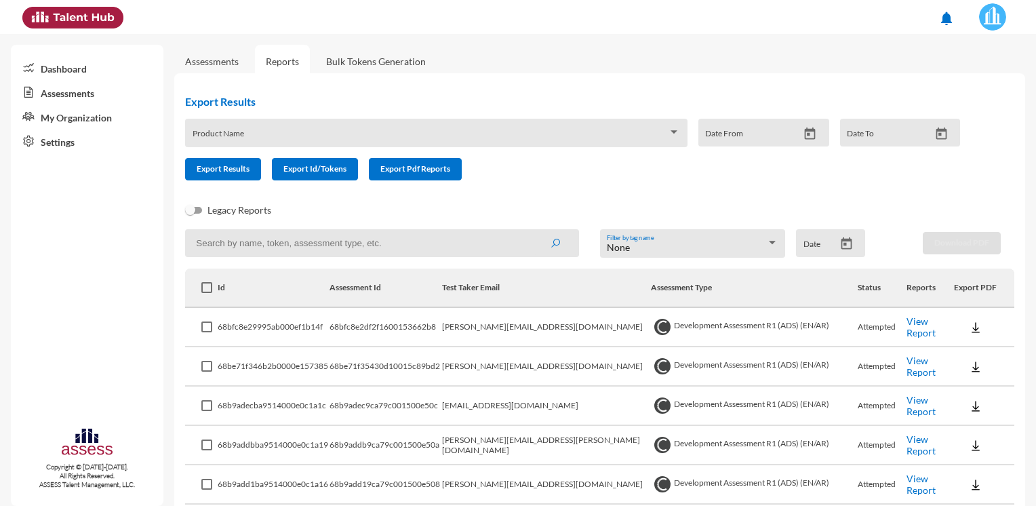
checkbox input "true"
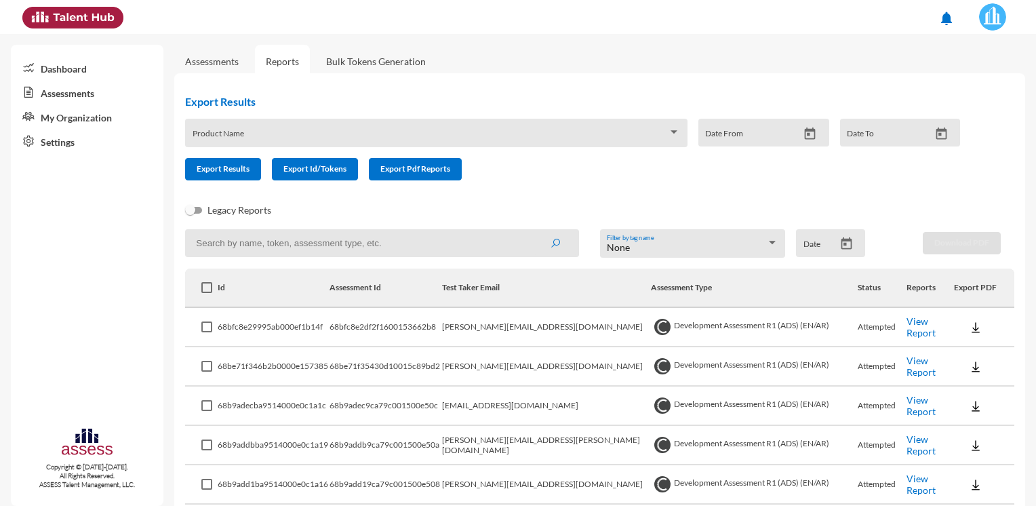
checkbox input "true"
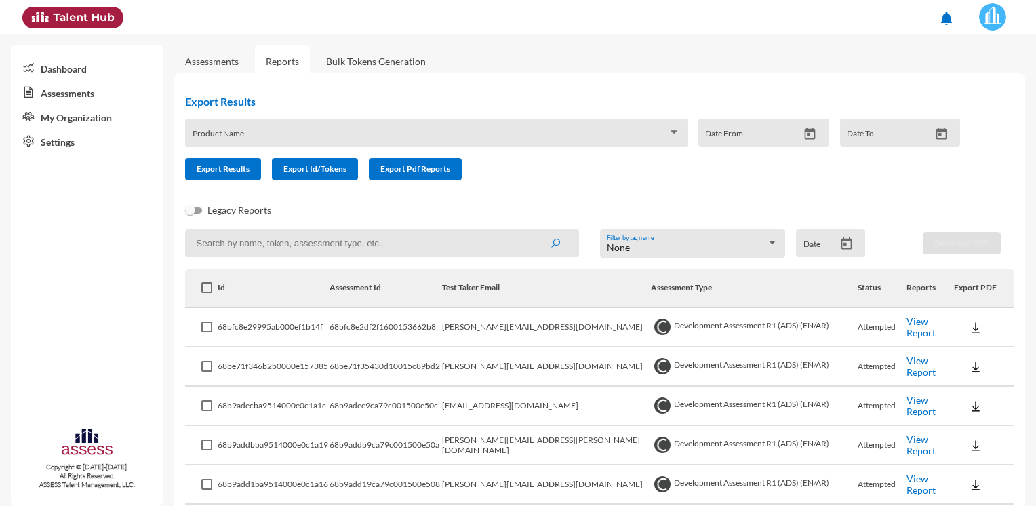
checkbox input "true"
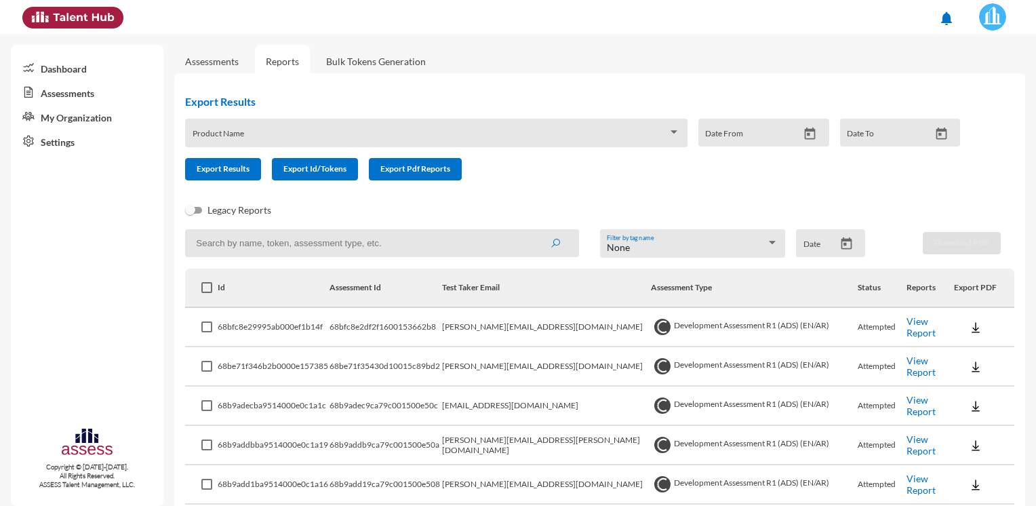
checkbox input "true"
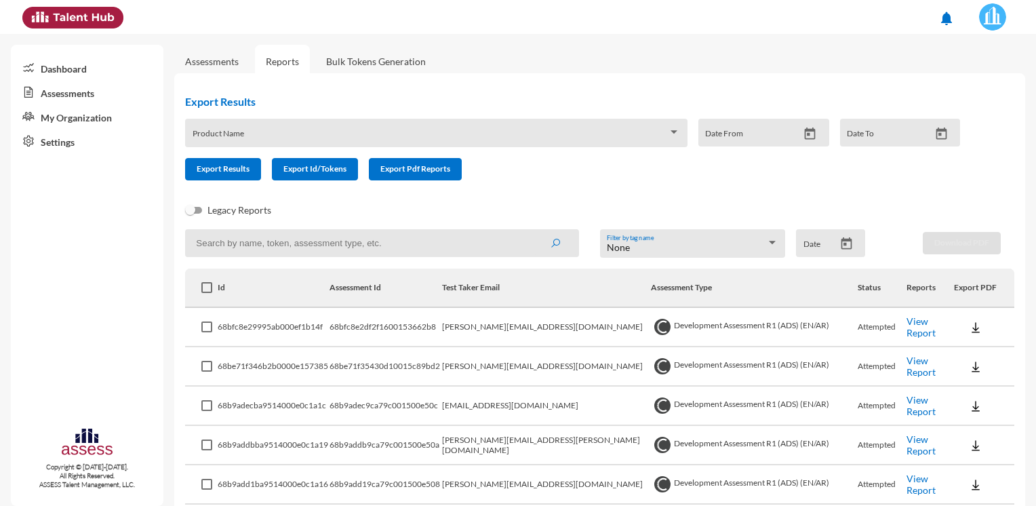
checkbox input "true"
click at [210, 287] on span at bounding box center [206, 287] width 11 height 11
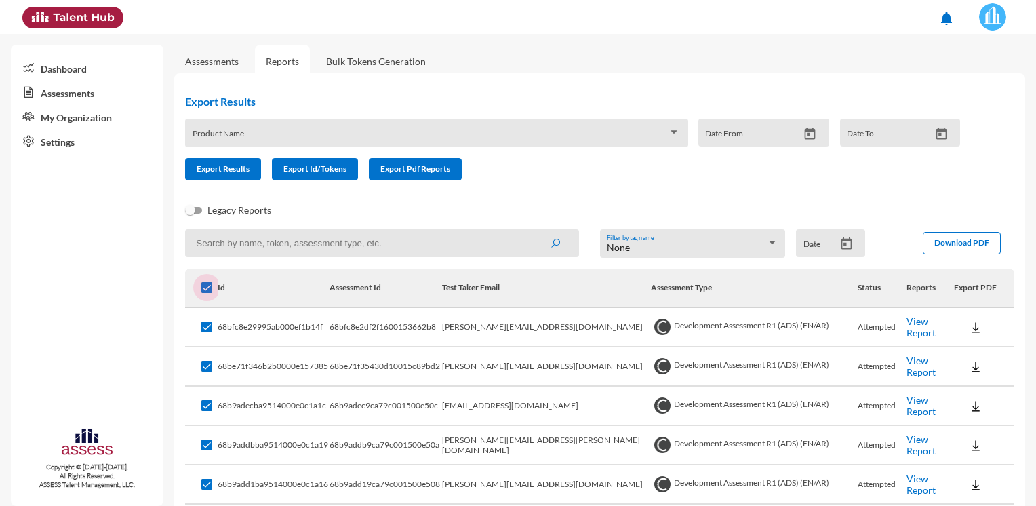
click at [207, 293] on input "checkbox" at bounding box center [206, 293] width 1 height 1
click at [735, 288] on th "Assessment Type" at bounding box center [754, 287] width 207 height 39
click at [962, 296] on th "Export PDF" at bounding box center [984, 287] width 60 height 39
click at [328, 59] on link "Bulk Tokens Generation" at bounding box center [375, 61] width 121 height 33
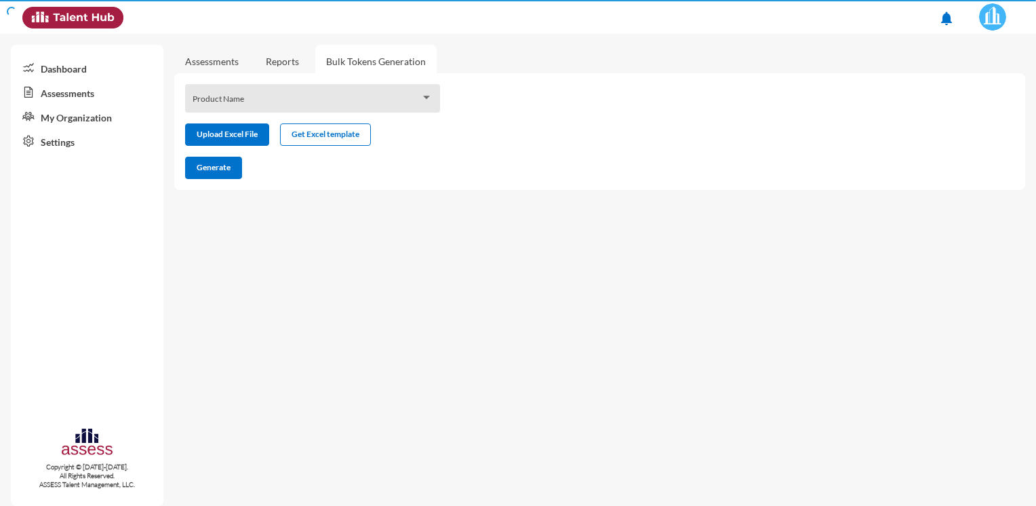
click at [263, 60] on link "Reports" at bounding box center [282, 61] width 55 height 33
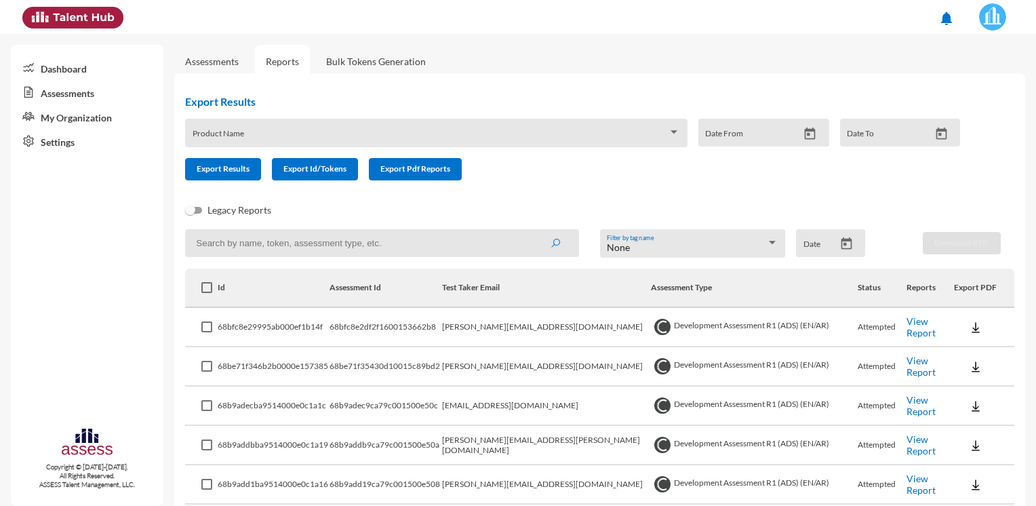
click at [239, 66] on link "Assessments" at bounding box center [211, 61] width 75 height 33
click at [301, 64] on link "Reports" at bounding box center [282, 61] width 55 height 33
click at [224, 64] on link "Assessments" at bounding box center [212, 62] width 54 height 12
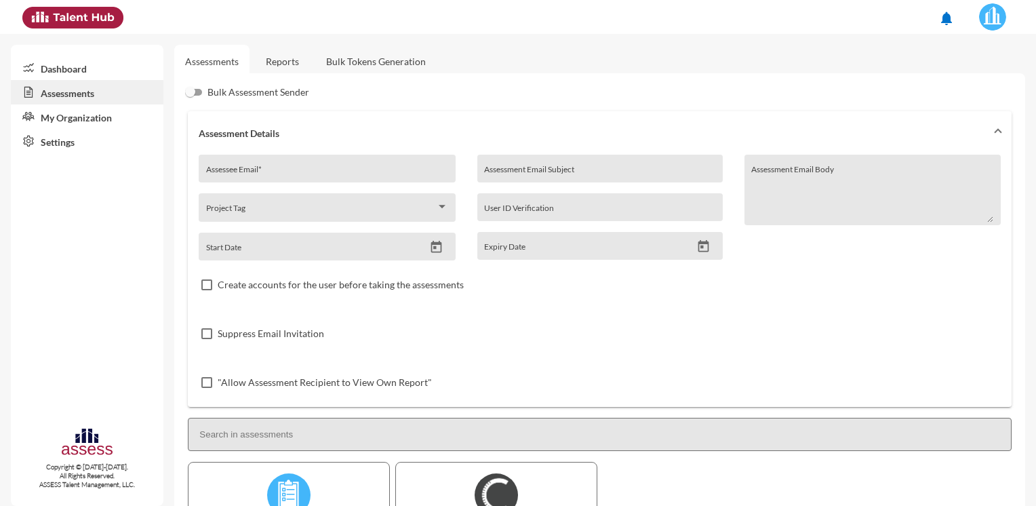
click at [294, 60] on link "Reports" at bounding box center [282, 61] width 55 height 33
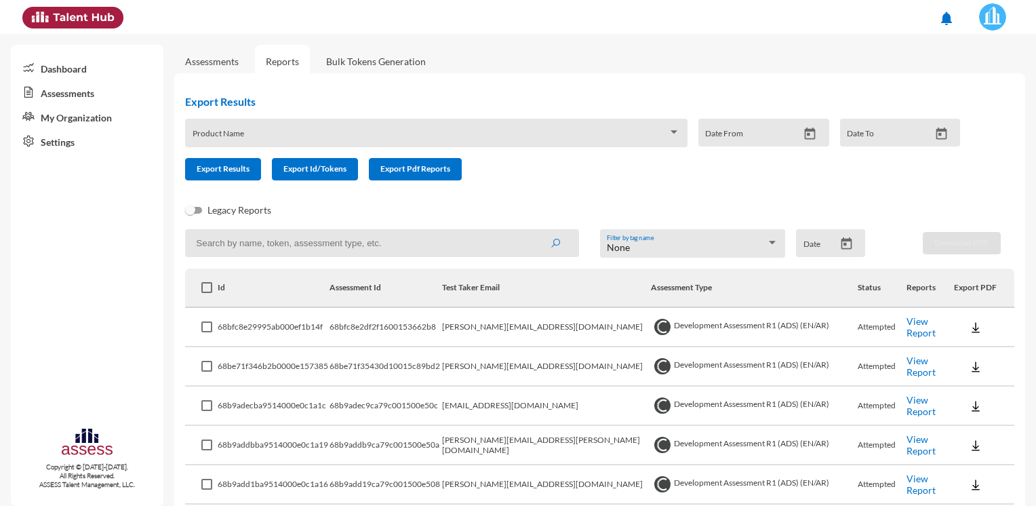
click at [979, 20] on img at bounding box center [992, 16] width 27 height 27
click at [873, 35] on div at bounding box center [518, 253] width 1036 height 506
click at [89, 103] on link "Assessments" at bounding box center [87, 92] width 153 height 24
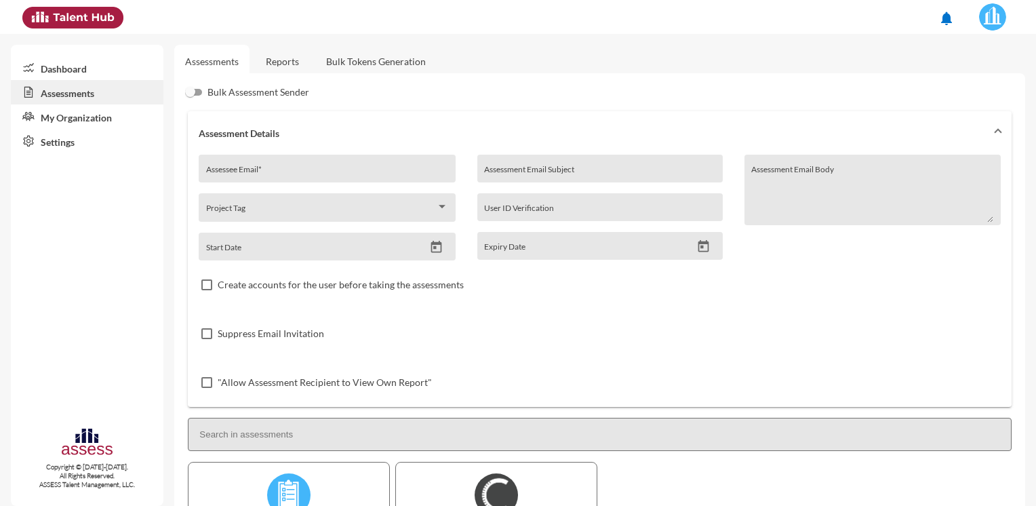
click at [1002, 9] on img at bounding box center [992, 16] width 27 height 27
click at [285, 62] on div at bounding box center [518, 253] width 1036 height 506
click at [296, 68] on link "Reports" at bounding box center [282, 61] width 55 height 33
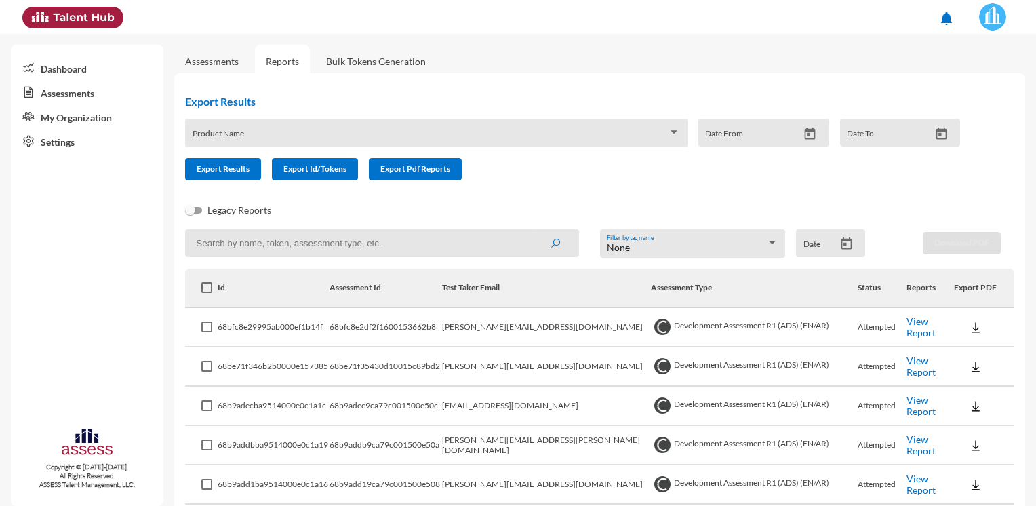
click at [370, 58] on link "Bulk Tokens Generation" at bounding box center [375, 61] width 121 height 33
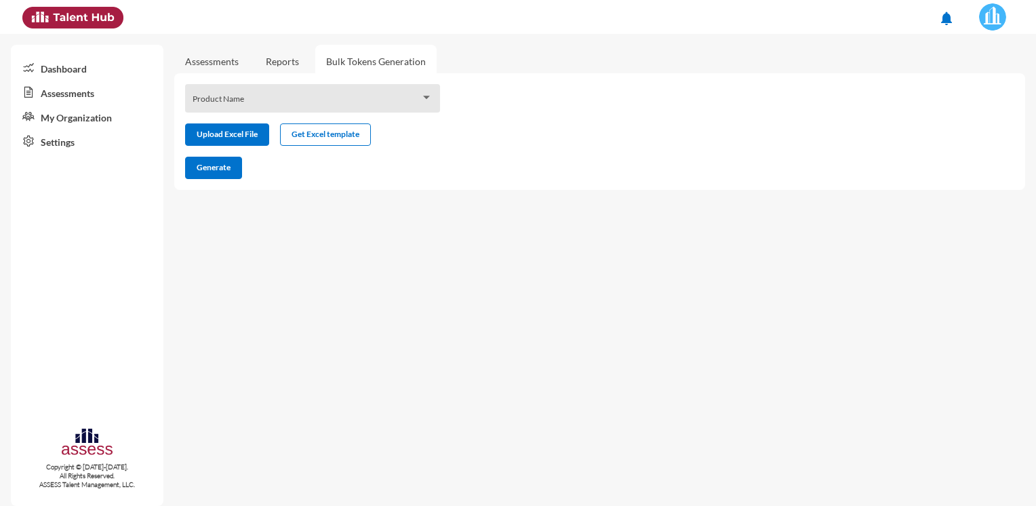
click at [225, 60] on link "Assessments" at bounding box center [212, 62] width 54 height 12
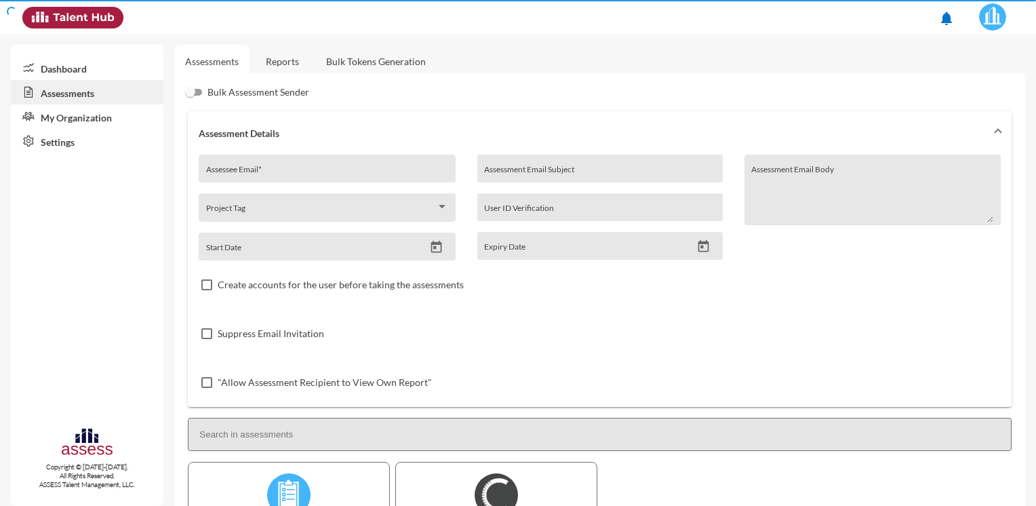
click at [392, 64] on link "Bulk Tokens Generation" at bounding box center [375, 61] width 121 height 33
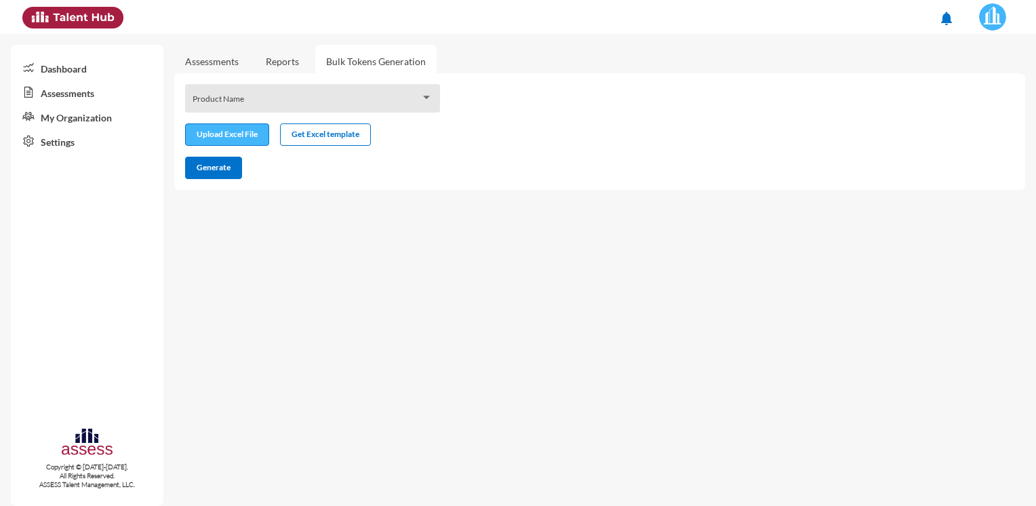
click at [230, 132] on input "file" at bounding box center [227, 136] width 83 height 14
click at [220, 165] on span "Generate" at bounding box center [214, 167] width 34 height 10
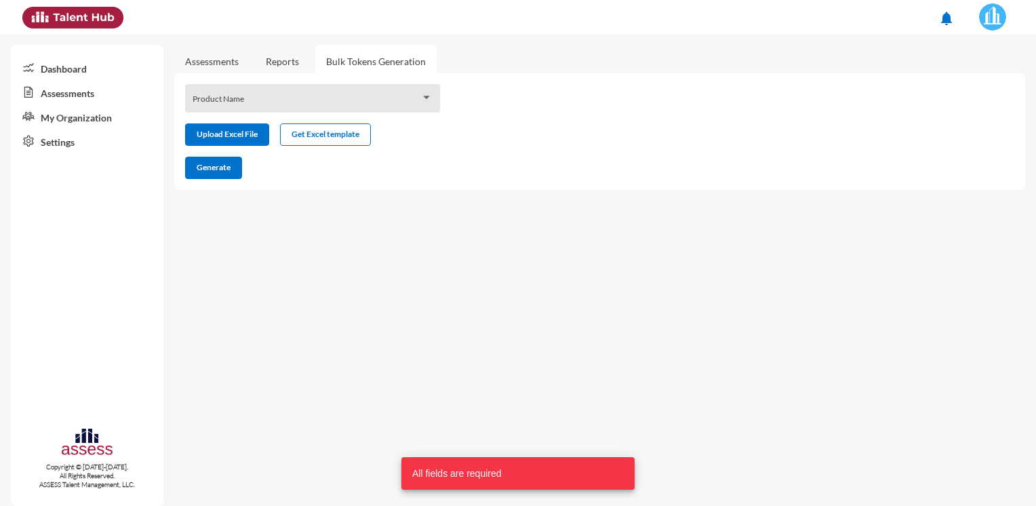
click at [230, 62] on link "Assessments" at bounding box center [212, 62] width 54 height 12
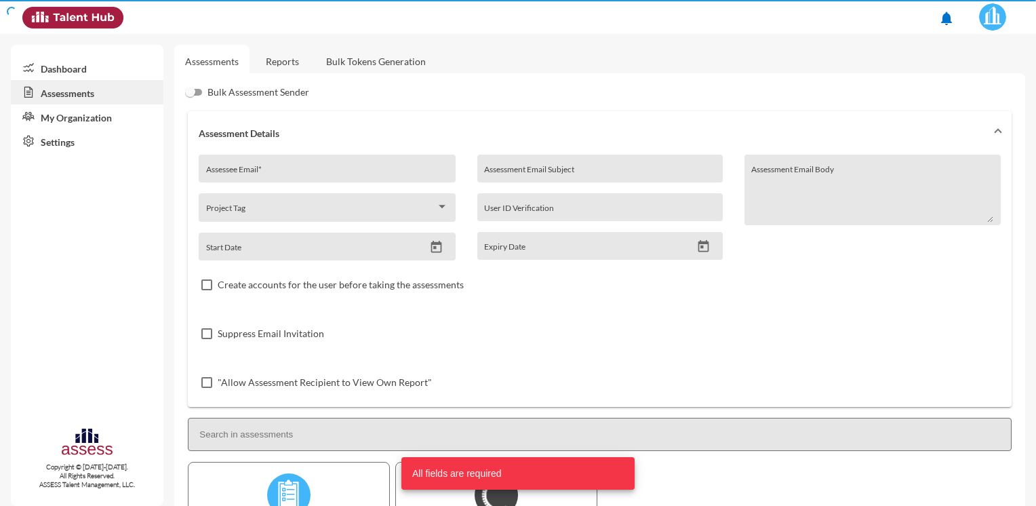
click at [286, 69] on link "Reports" at bounding box center [282, 61] width 55 height 33
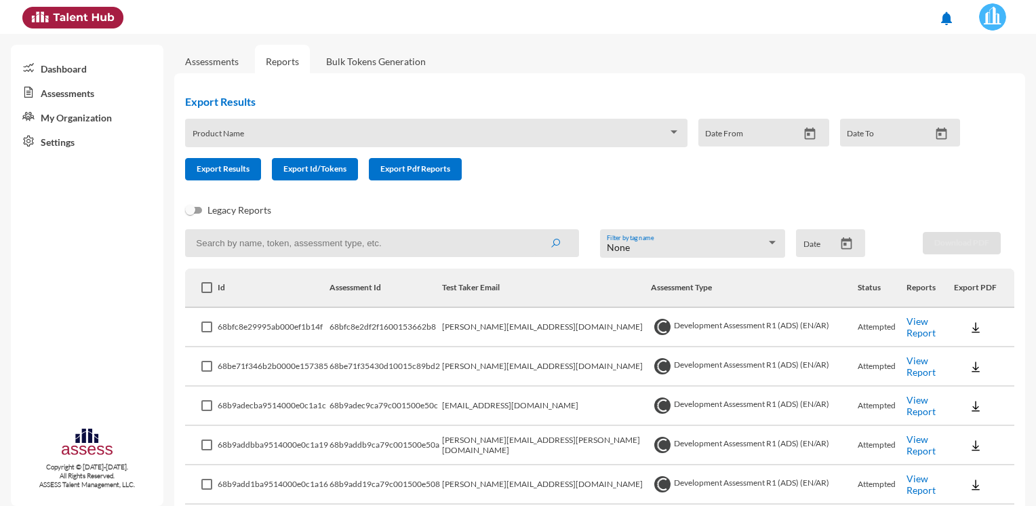
click at [233, 59] on link "Assessments" at bounding box center [212, 62] width 54 height 12
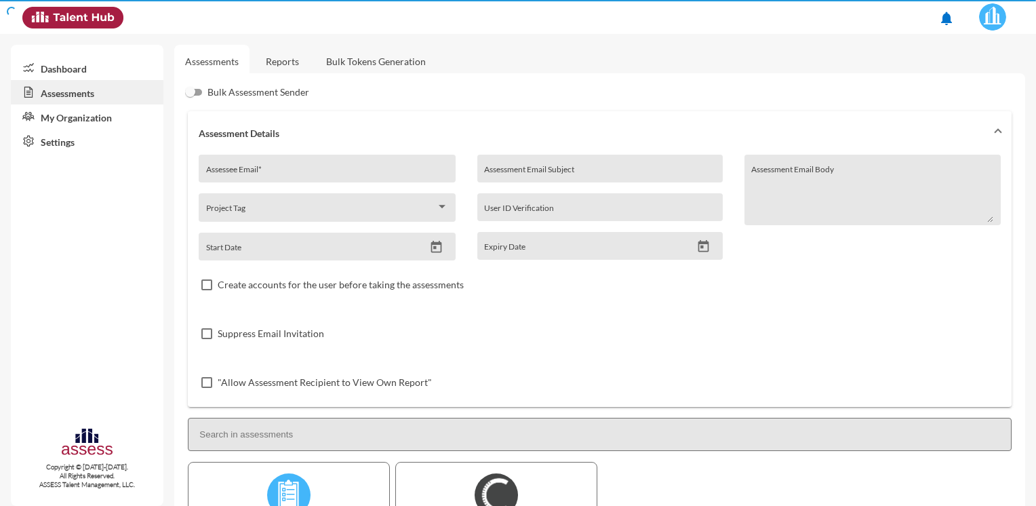
click at [270, 56] on link "Reports" at bounding box center [282, 61] width 55 height 33
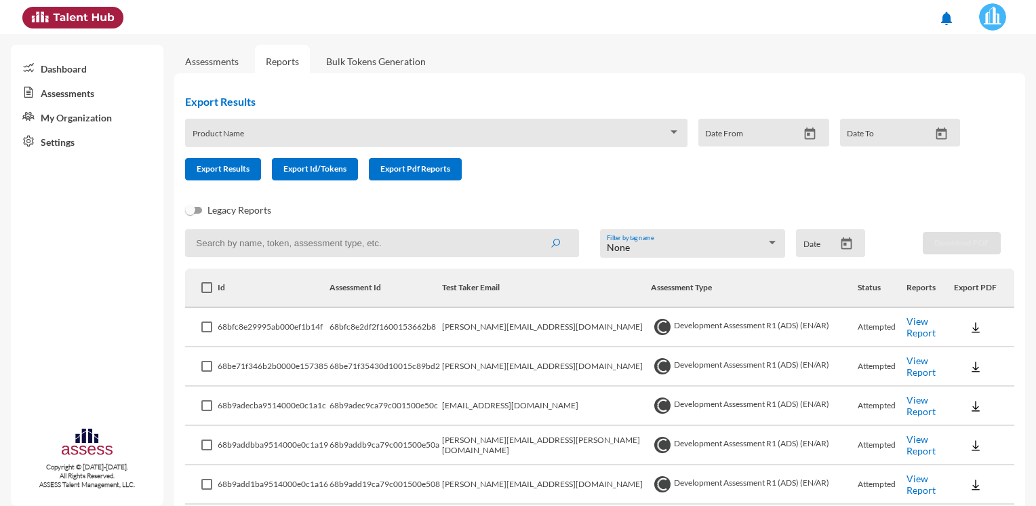
click at [235, 62] on link "Assessments" at bounding box center [212, 62] width 54 height 12
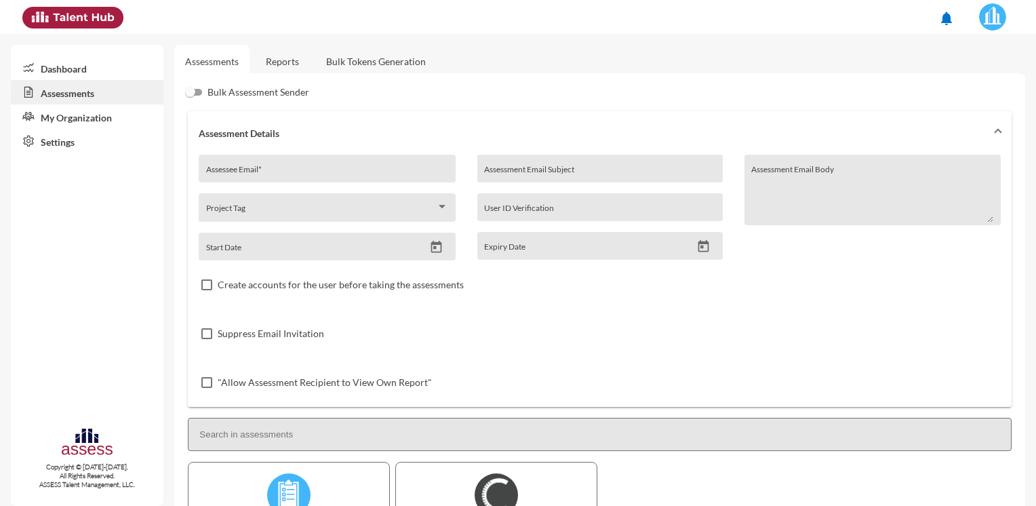
click at [352, 63] on link "Bulk Tokens Generation" at bounding box center [375, 61] width 121 height 33
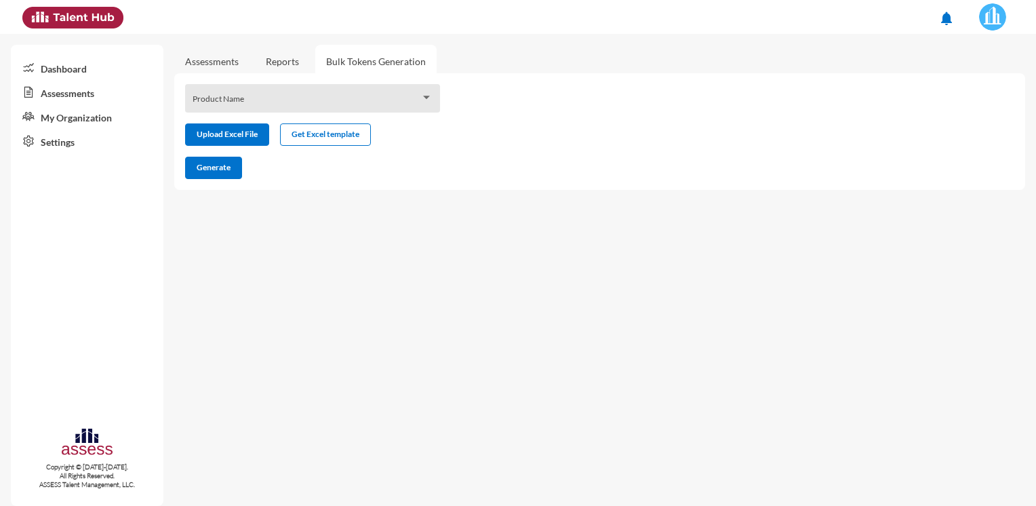
click at [282, 61] on link "Reports" at bounding box center [282, 61] width 55 height 33
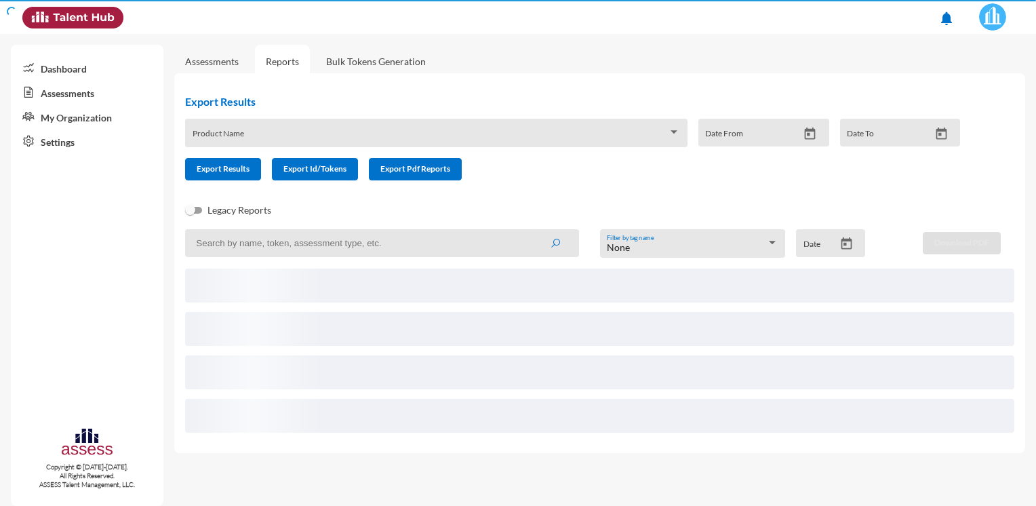
click at [373, 64] on link "Bulk Tokens Generation" at bounding box center [375, 61] width 121 height 33
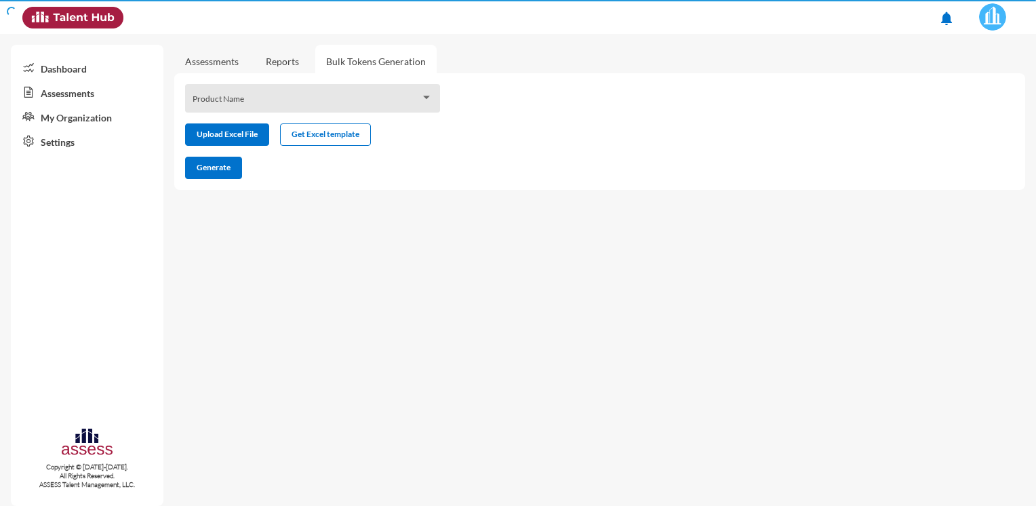
click at [417, 104] on span at bounding box center [307, 103] width 228 height 11
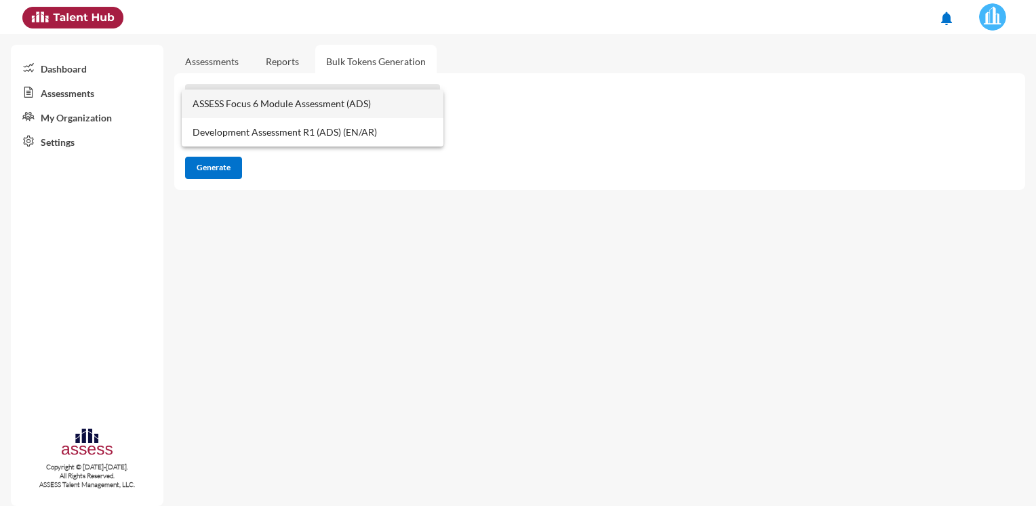
click at [354, 169] on div at bounding box center [518, 253] width 1036 height 506
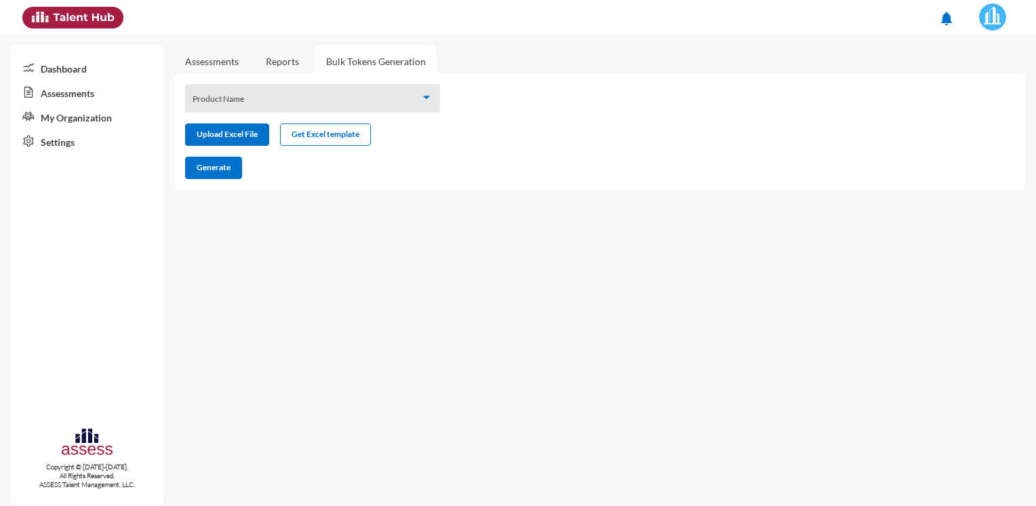
click at [287, 60] on link "Reports" at bounding box center [282, 61] width 55 height 33
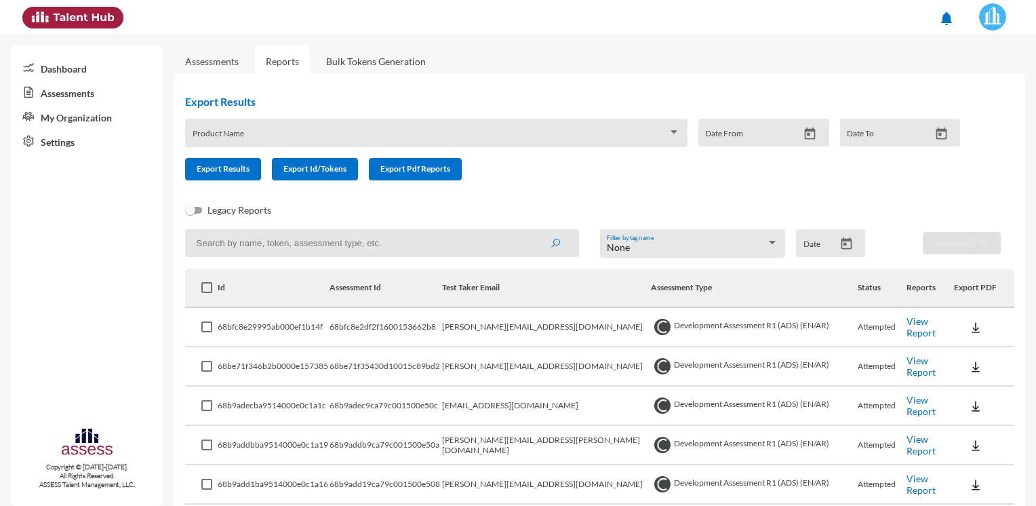
click at [57, 92] on link "Assessments" at bounding box center [87, 92] width 153 height 24
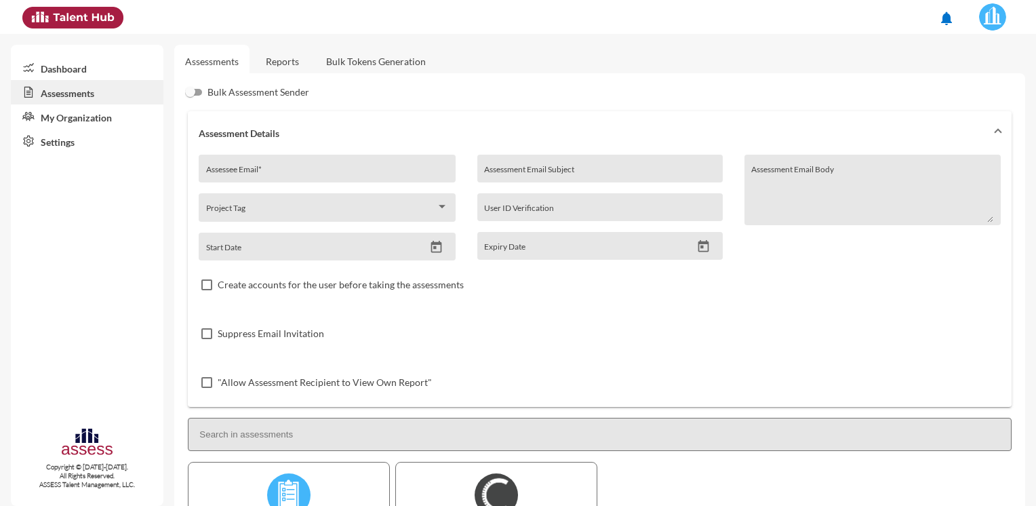
click at [288, 69] on link "Reports" at bounding box center [282, 61] width 55 height 33
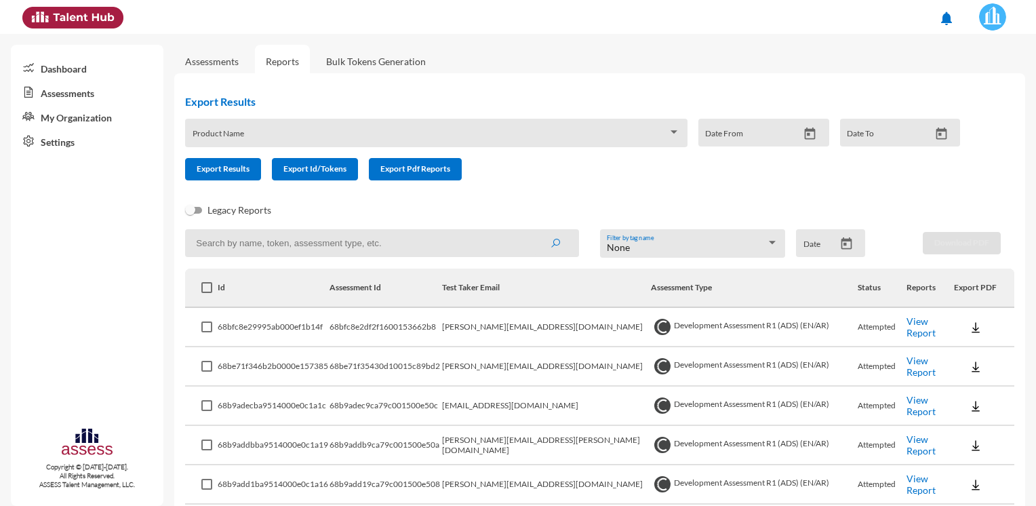
click at [359, 66] on link "Bulk Tokens Generation" at bounding box center [375, 61] width 121 height 33
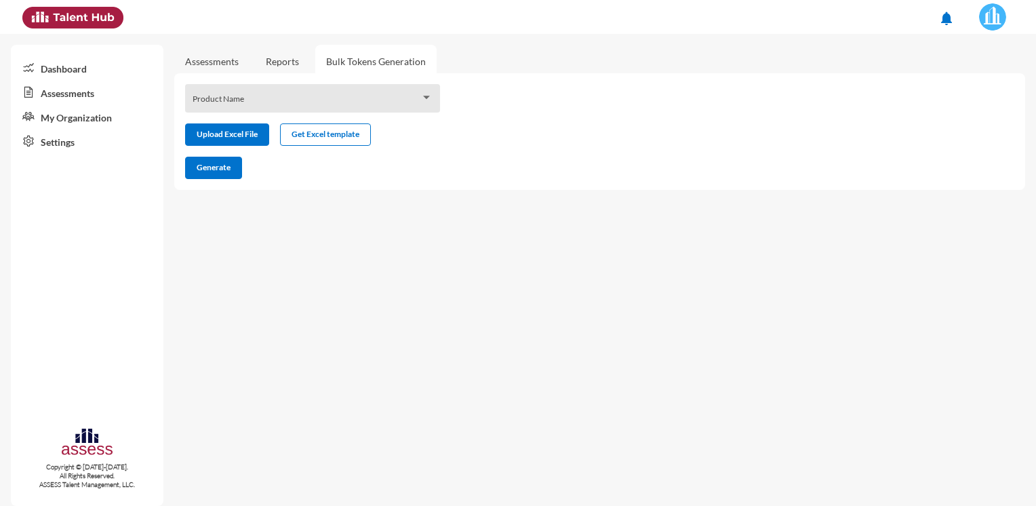
click at [271, 64] on link "Reports" at bounding box center [282, 61] width 55 height 33
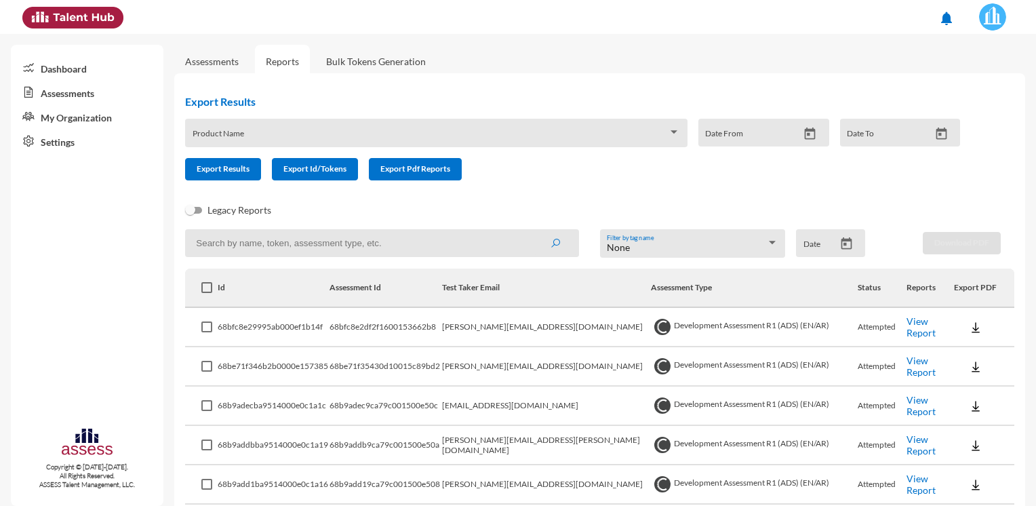
click at [298, 61] on link "Reports" at bounding box center [282, 61] width 55 height 33
click at [389, 58] on link "Bulk Tokens Generation" at bounding box center [375, 61] width 121 height 33
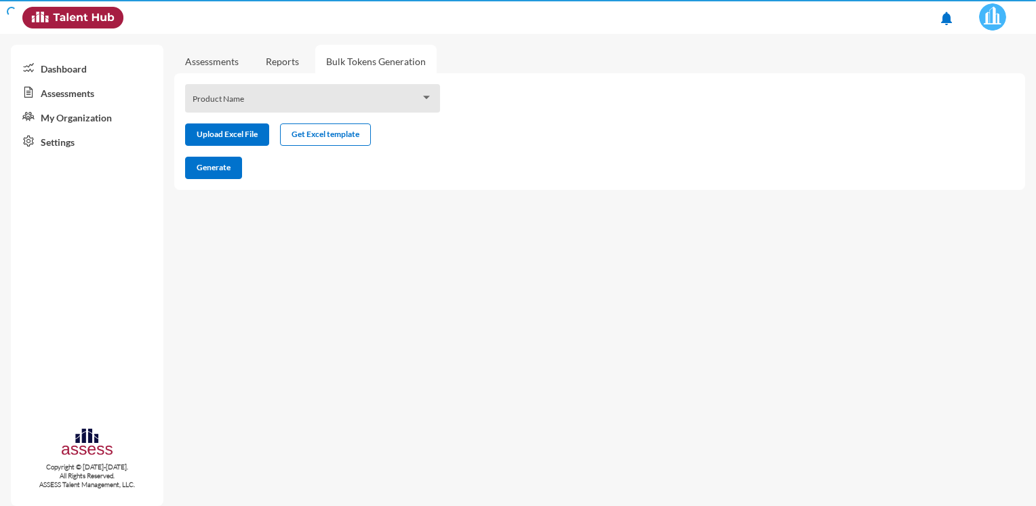
click at [291, 66] on link "Reports" at bounding box center [282, 61] width 55 height 33
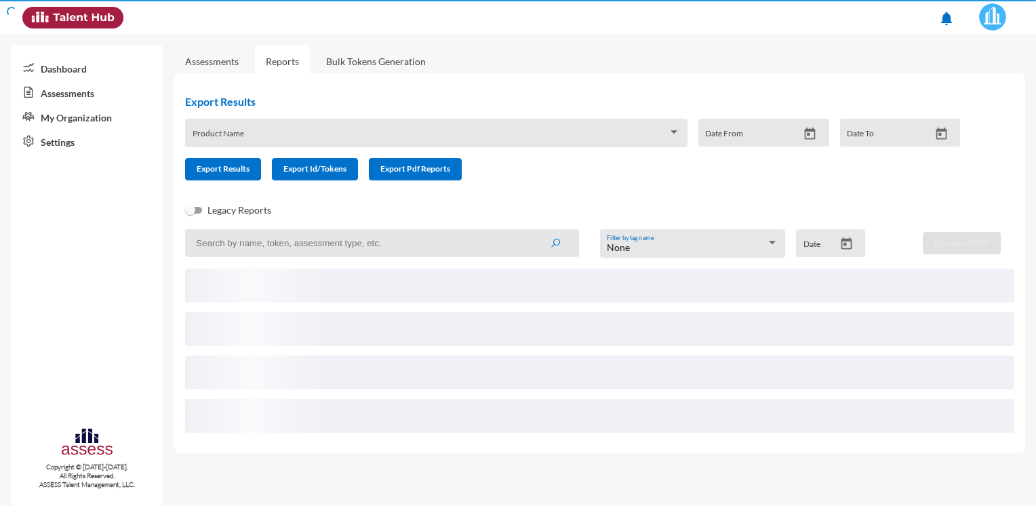
click at [358, 64] on link "Bulk Tokens Generation" at bounding box center [375, 61] width 121 height 33
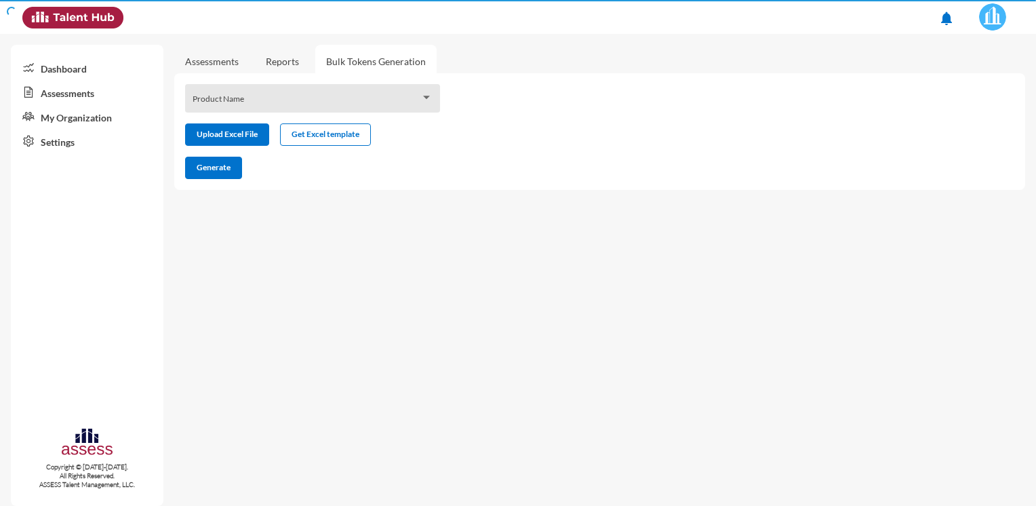
click at [291, 64] on link "Reports" at bounding box center [282, 61] width 55 height 33
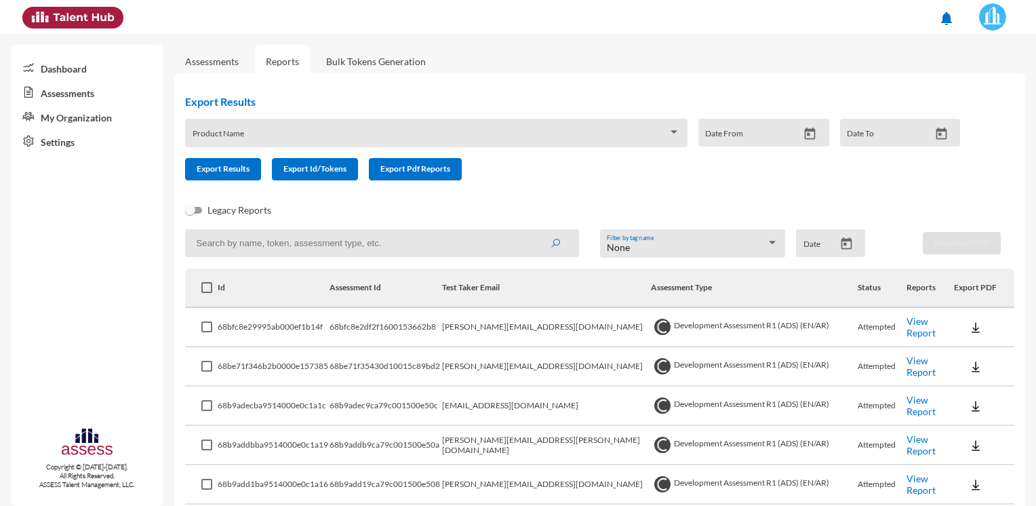
click at [87, 99] on link "Assessments" at bounding box center [87, 92] width 153 height 24
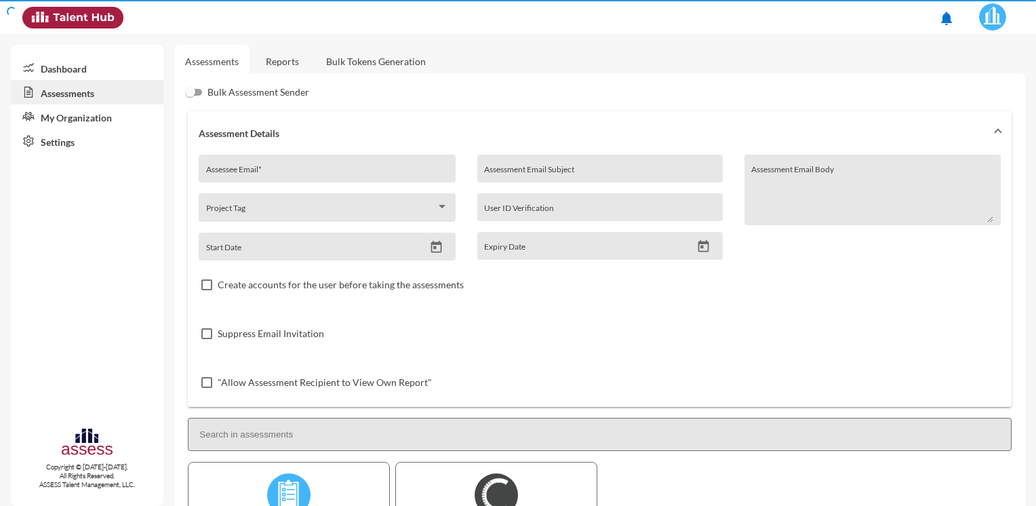
click at [330, 59] on link "Bulk Tokens Generation" at bounding box center [375, 61] width 121 height 33
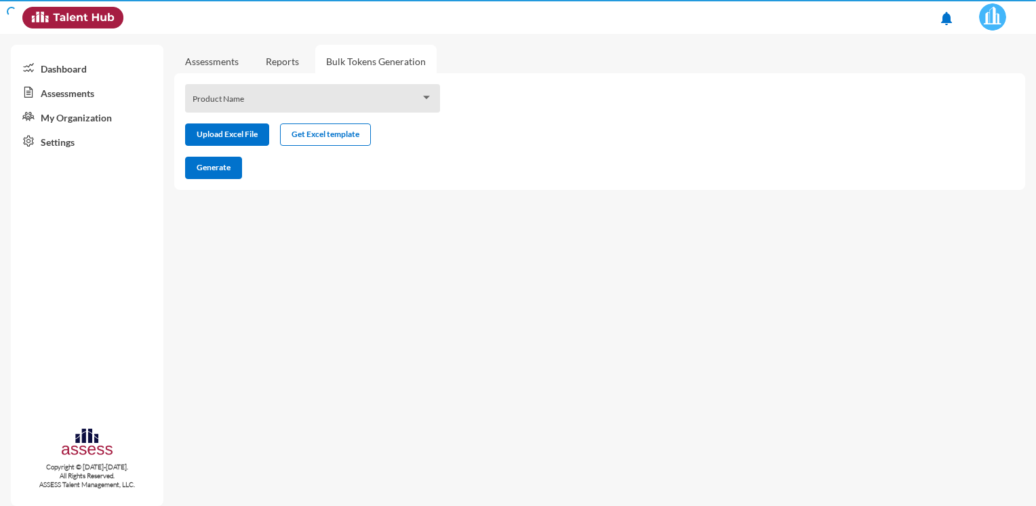
click at [294, 61] on link "Reports" at bounding box center [282, 61] width 55 height 33
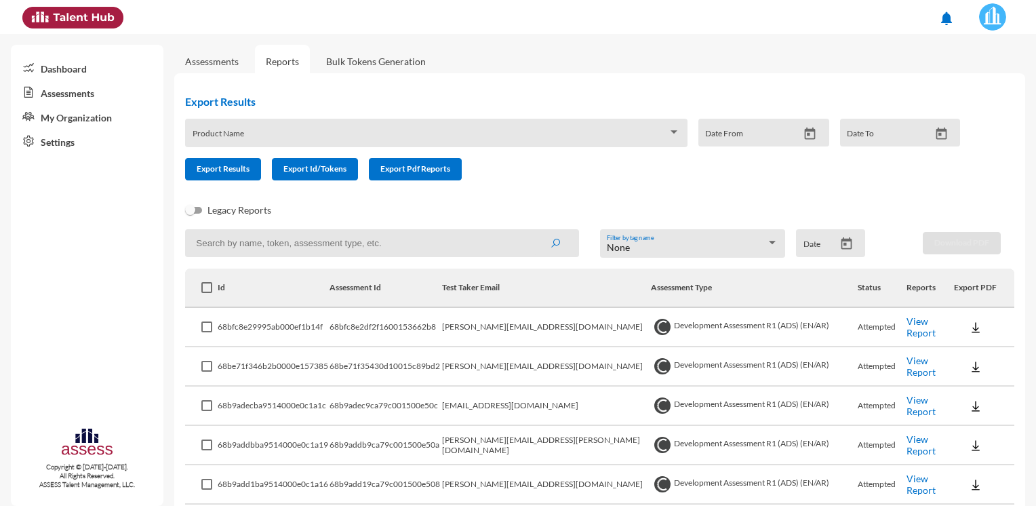
click at [247, 130] on div "Product Name" at bounding box center [436, 136] width 487 height 21
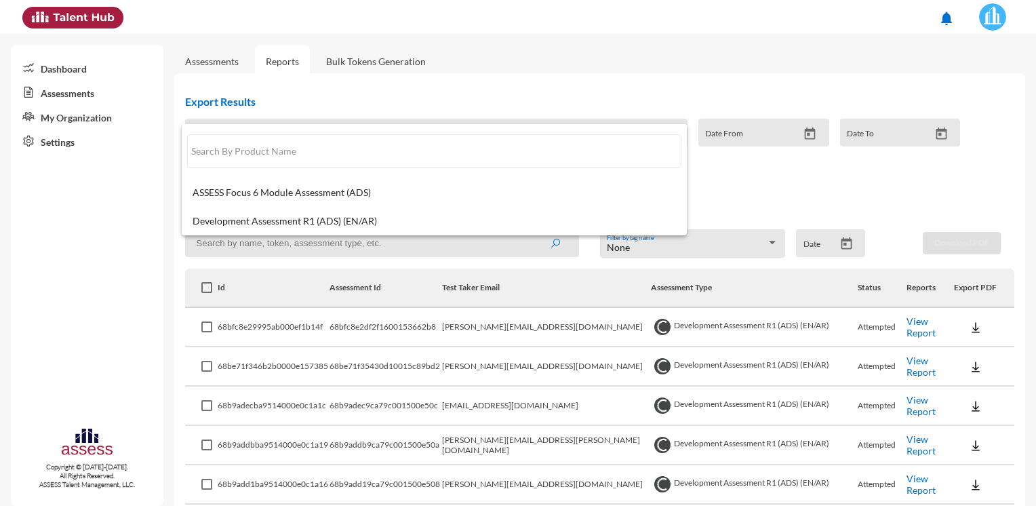
click at [498, 97] on div at bounding box center [518, 253] width 1036 height 506
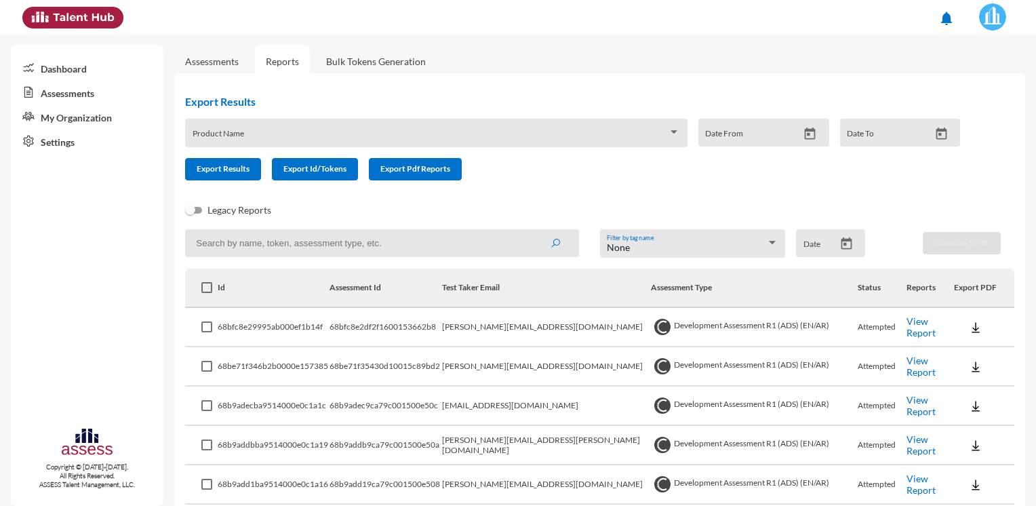
click at [279, 131] on div "Product Name" at bounding box center [436, 136] width 487 height 21
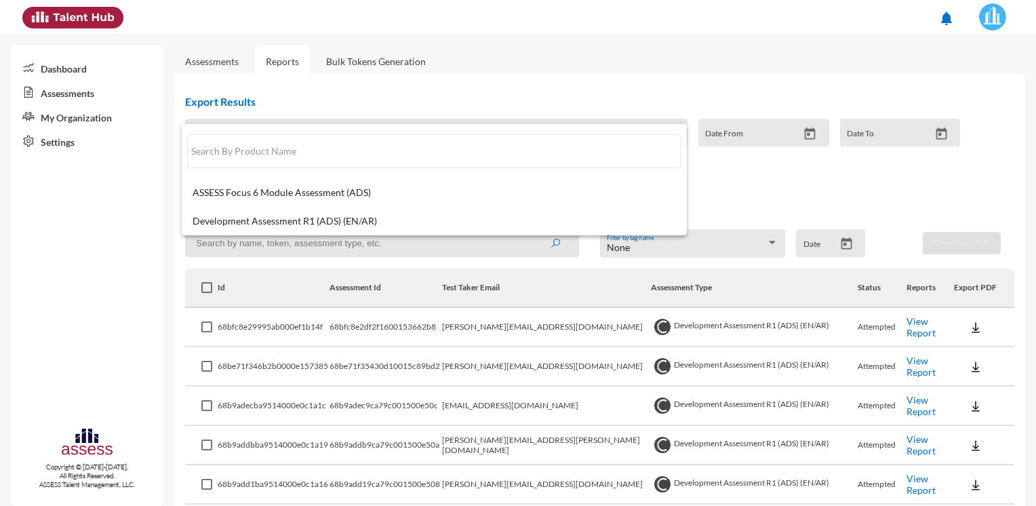
click at [118, 213] on div at bounding box center [518, 253] width 1036 height 506
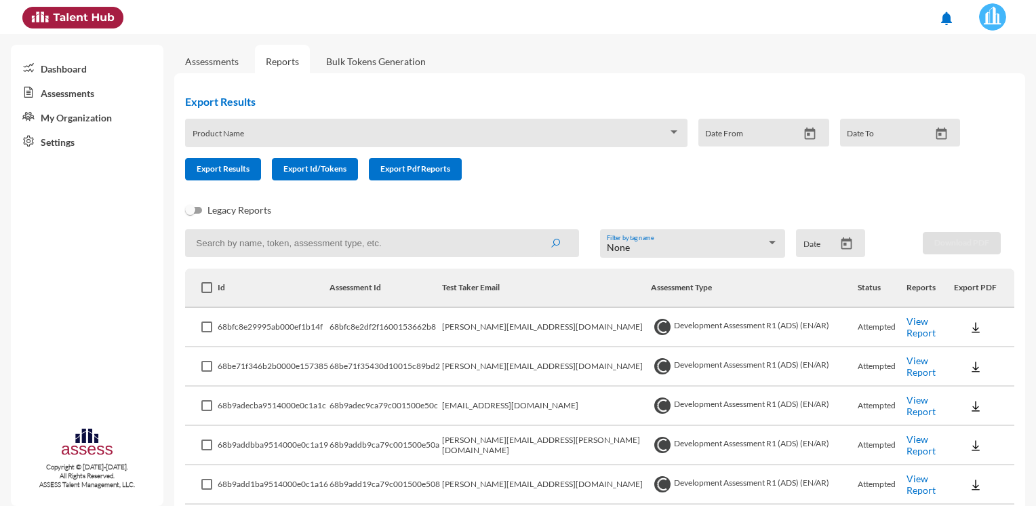
click at [57, 146] on link "Settings" at bounding box center [87, 141] width 153 height 24
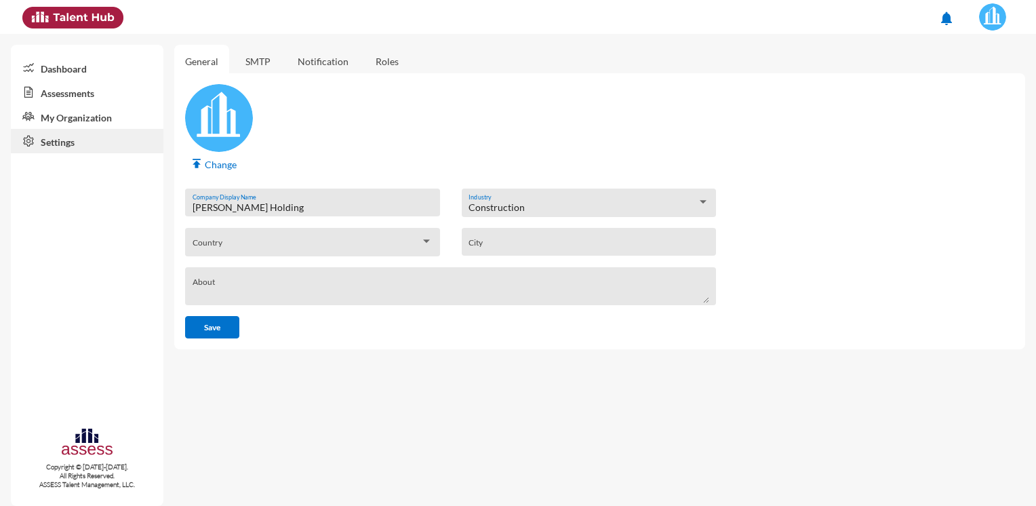
click at [71, 100] on link "Assessments" at bounding box center [87, 92] width 153 height 24
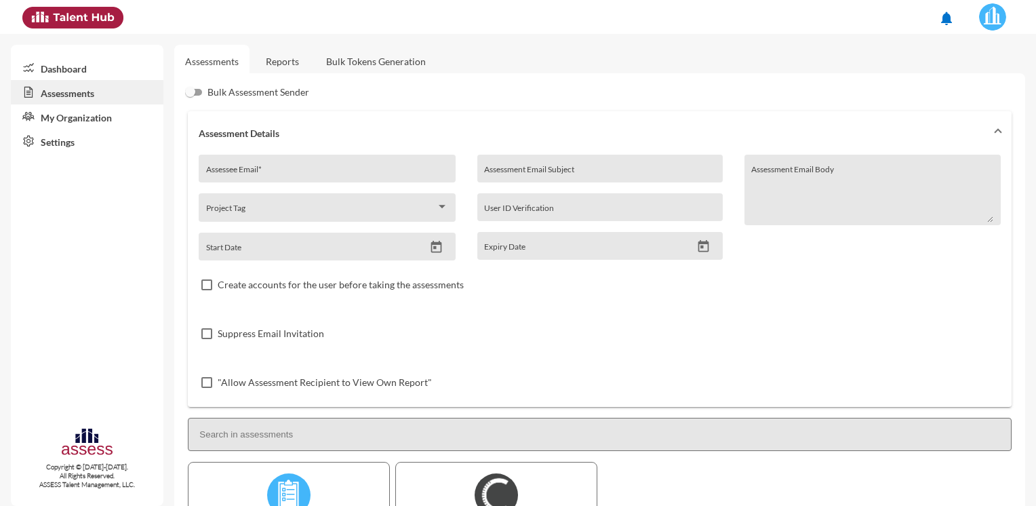
click at [277, 72] on link "Reports" at bounding box center [282, 61] width 55 height 33
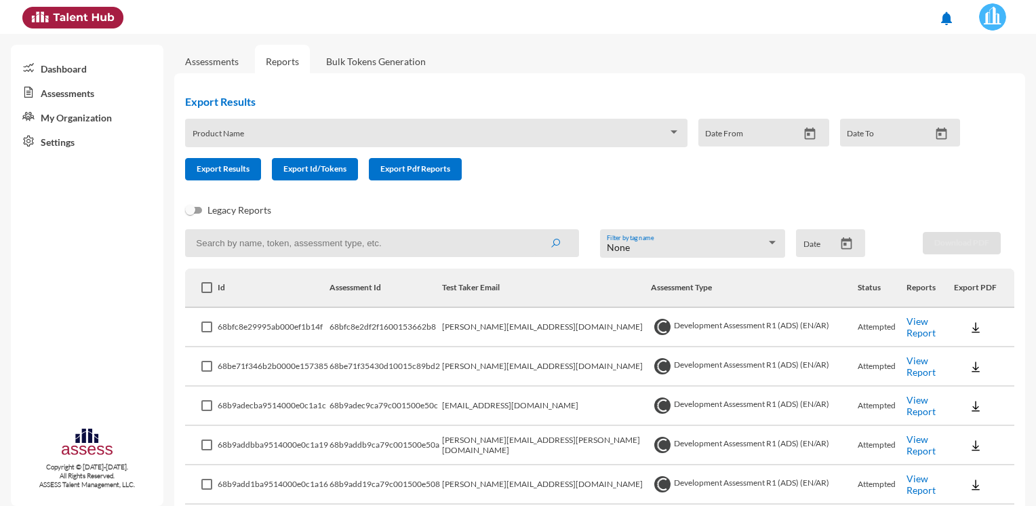
click at [204, 287] on span at bounding box center [206, 287] width 11 height 11
click at [206, 293] on input "checkbox" at bounding box center [206, 293] width 1 height 1
click at [206, 289] on span at bounding box center [206, 287] width 11 height 11
click at [206, 293] on input "checkbox" at bounding box center [206, 293] width 1 height 1
click at [141, 224] on div "Dashboard Assessments My Organization Settings Copyright © [DATE]-[DATE]. All R…" at bounding box center [87, 275] width 153 height 461
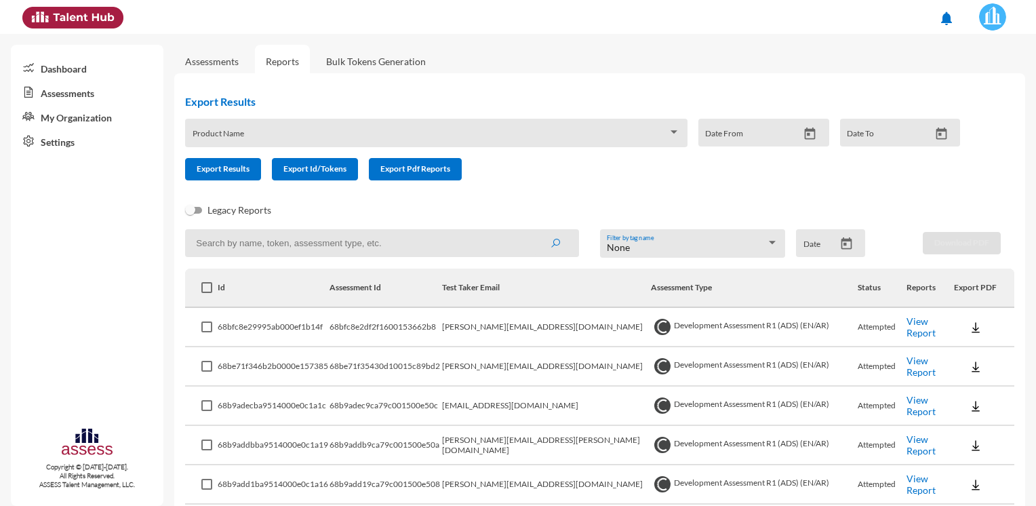
click at [602, 126] on div "Product Name" at bounding box center [436, 136] width 487 height 21
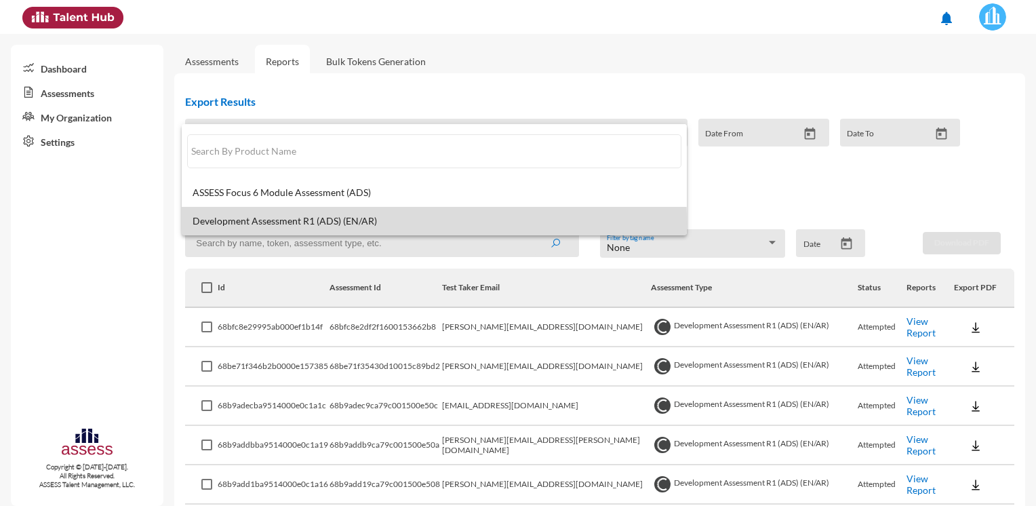
click at [277, 222] on span "Development Assessment R1 (ADS) (EN/AR)" at bounding box center [434, 221] width 483 height 11
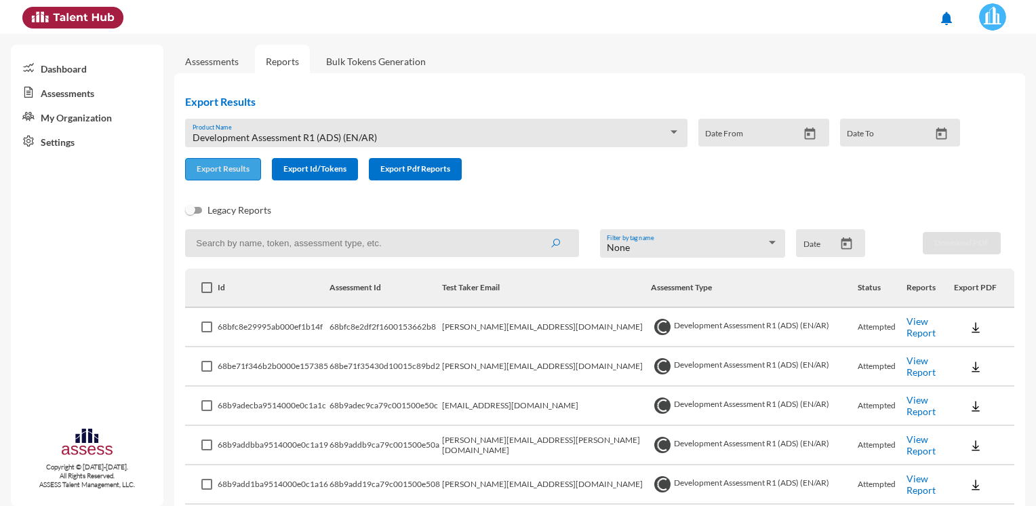
click at [211, 171] on span "Export Results" at bounding box center [223, 168] width 53 height 10
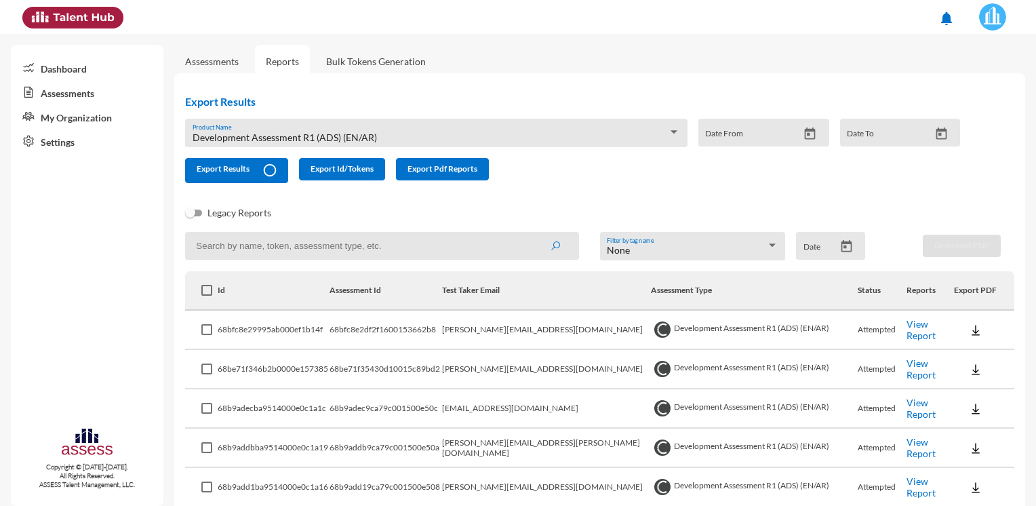
drag, startPoint x: 502, startPoint y: 390, endPoint x: 493, endPoint y: 386, distance: 9.4
drag, startPoint x: 493, startPoint y: 386, endPoint x: 361, endPoint y: 226, distance: 207.4
click at [361, 226] on div "Legacy Reports" at bounding box center [588, 218] width 829 height 27
